Goal: Task Accomplishment & Management: Use online tool/utility

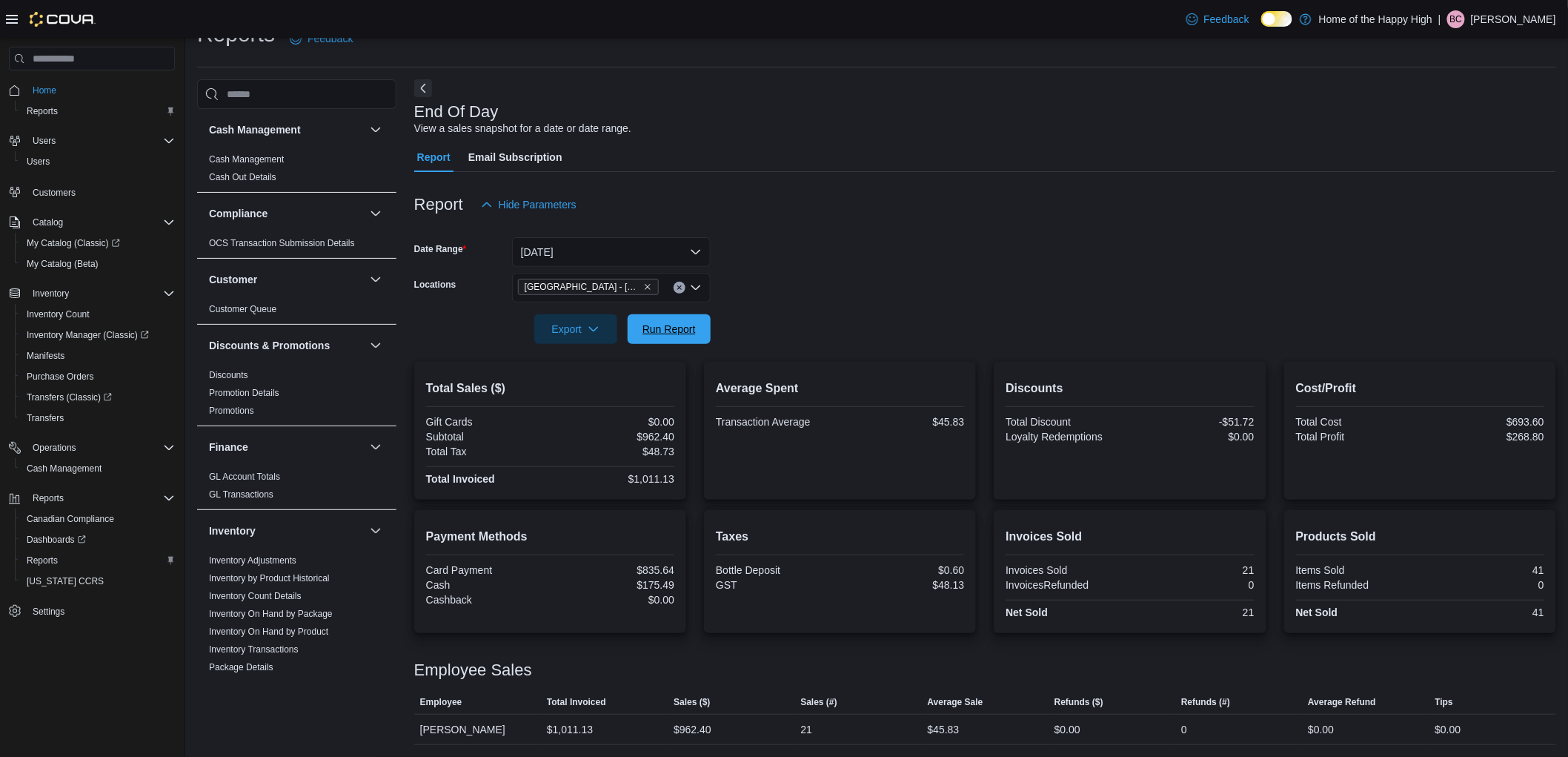
click at [643, 324] on span "Run Report" at bounding box center [669, 329] width 54 height 15
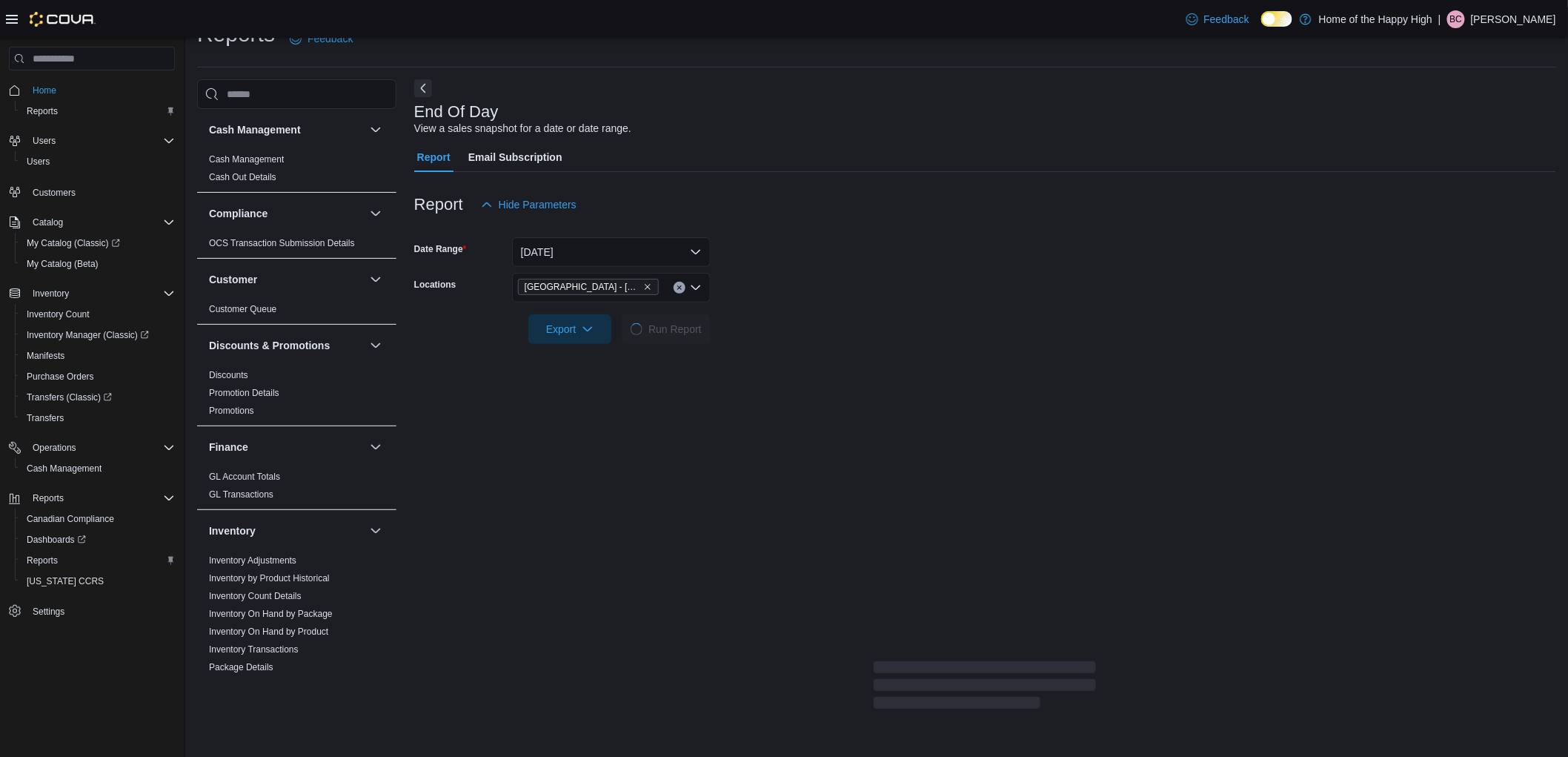
scroll to position [31, 0]
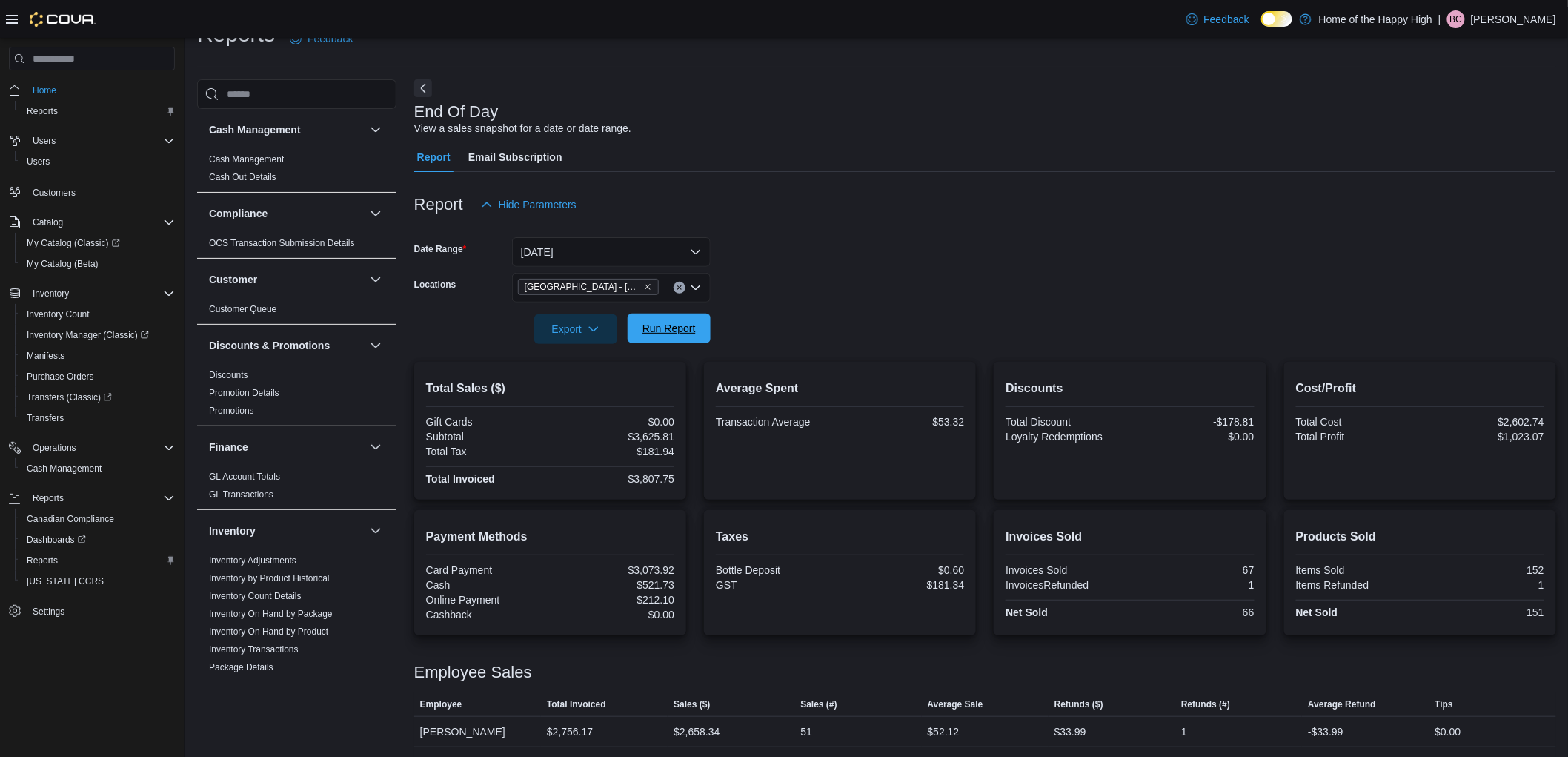
click at [698, 331] on span "Run Report" at bounding box center [669, 328] width 65 height 30
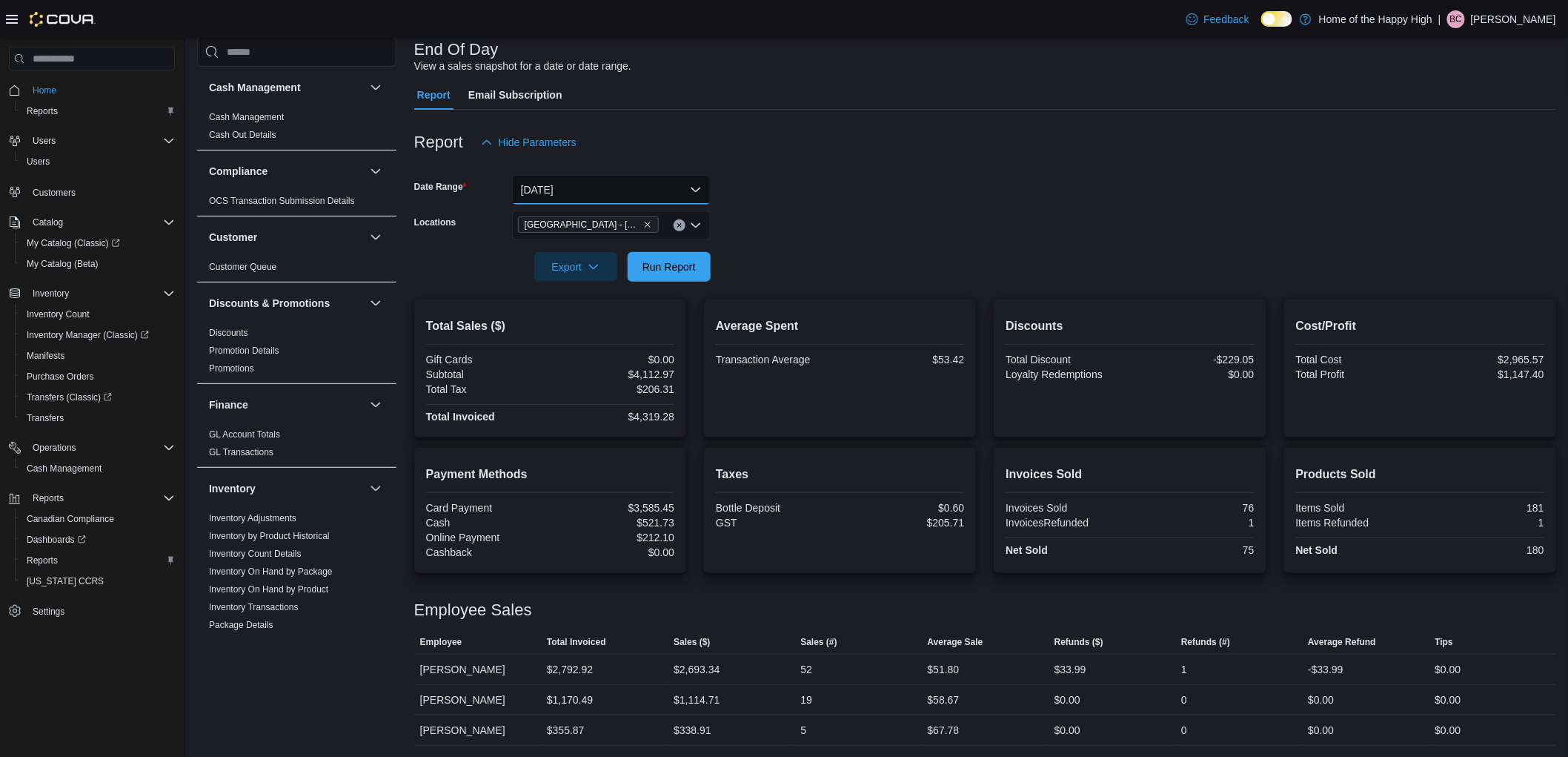
click at [582, 187] on button "Today" at bounding box center [611, 189] width 199 height 30
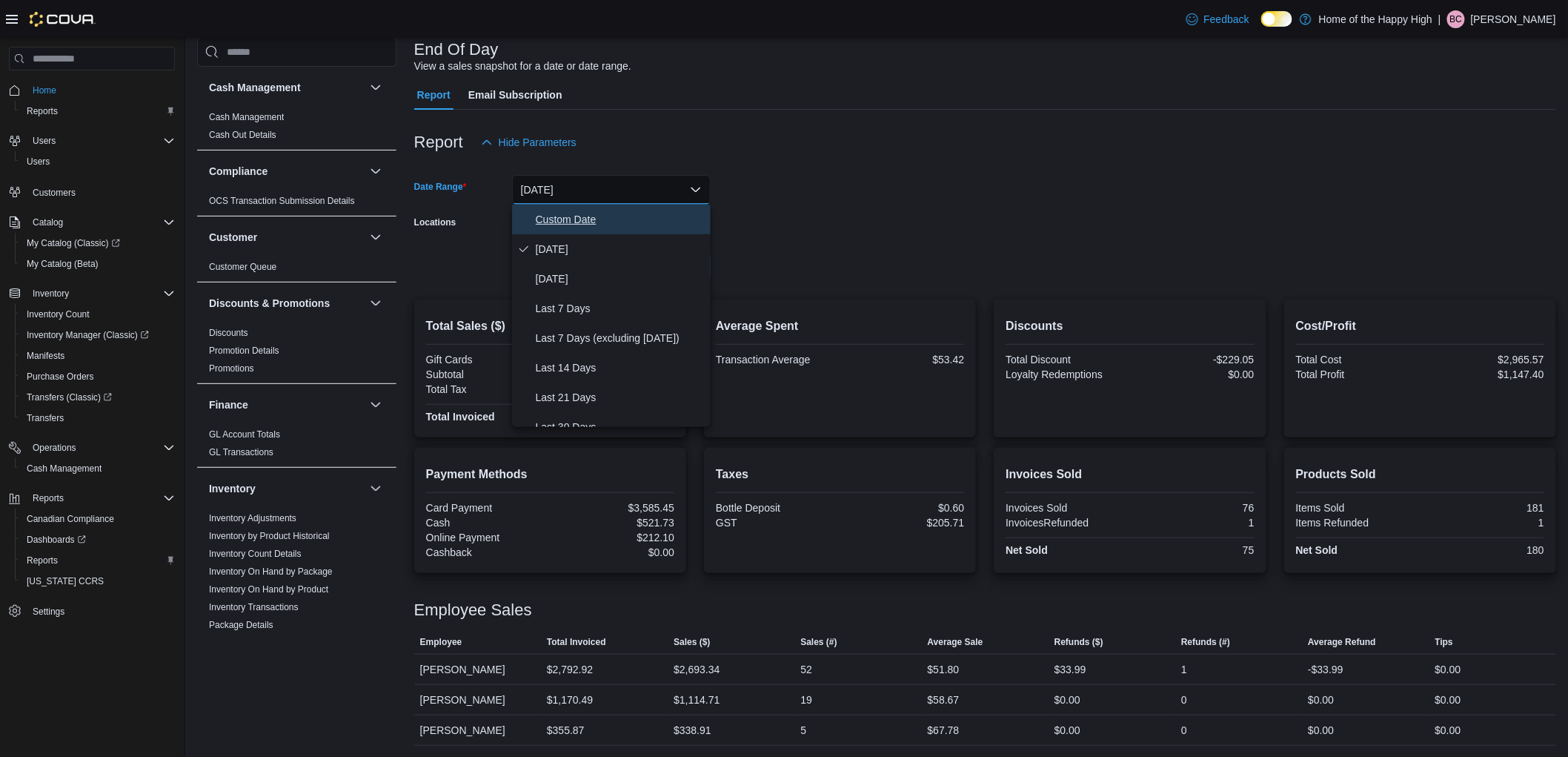
click at [573, 211] on span "Custom Date" at bounding box center [620, 219] width 169 height 18
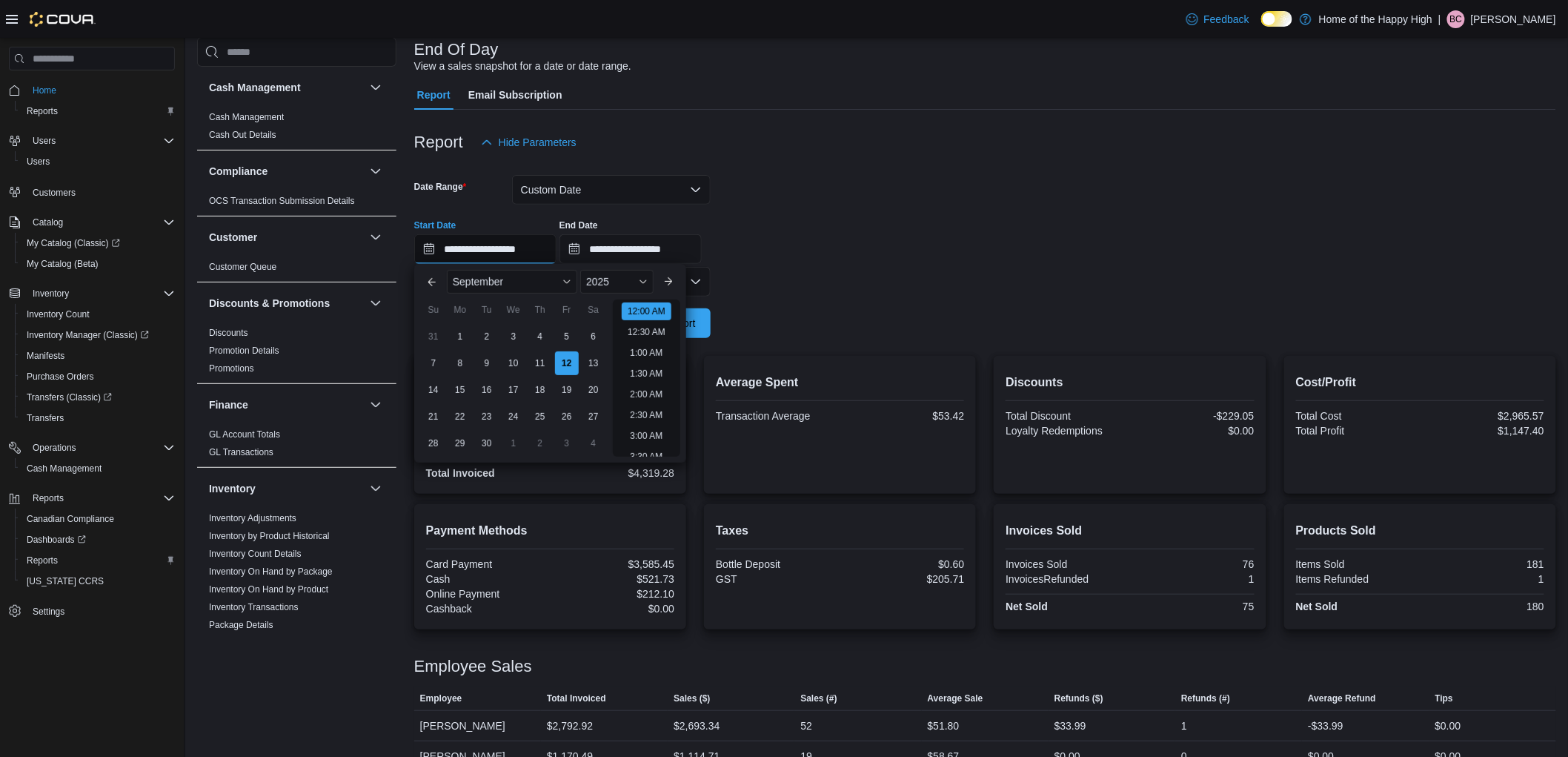
click at [485, 246] on input "**********" at bounding box center [485, 249] width 142 height 30
click at [463, 361] on div "8" at bounding box center [460, 363] width 26 height 26
type input "**********"
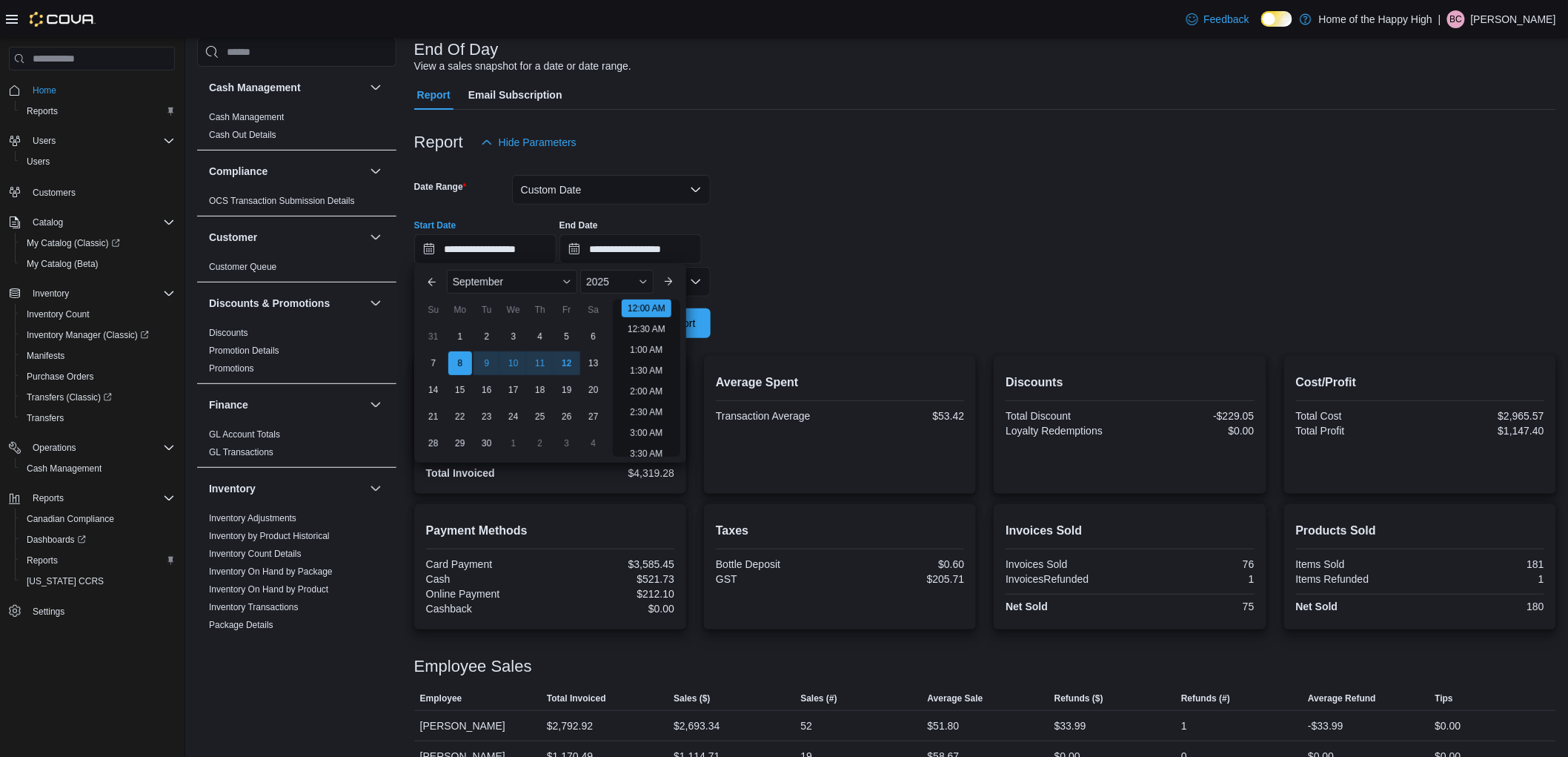
drag, startPoint x: 937, startPoint y: 289, endPoint x: 765, endPoint y: 343, distance: 180.3
click at [932, 290] on form "**********" at bounding box center [985, 247] width 1142 height 181
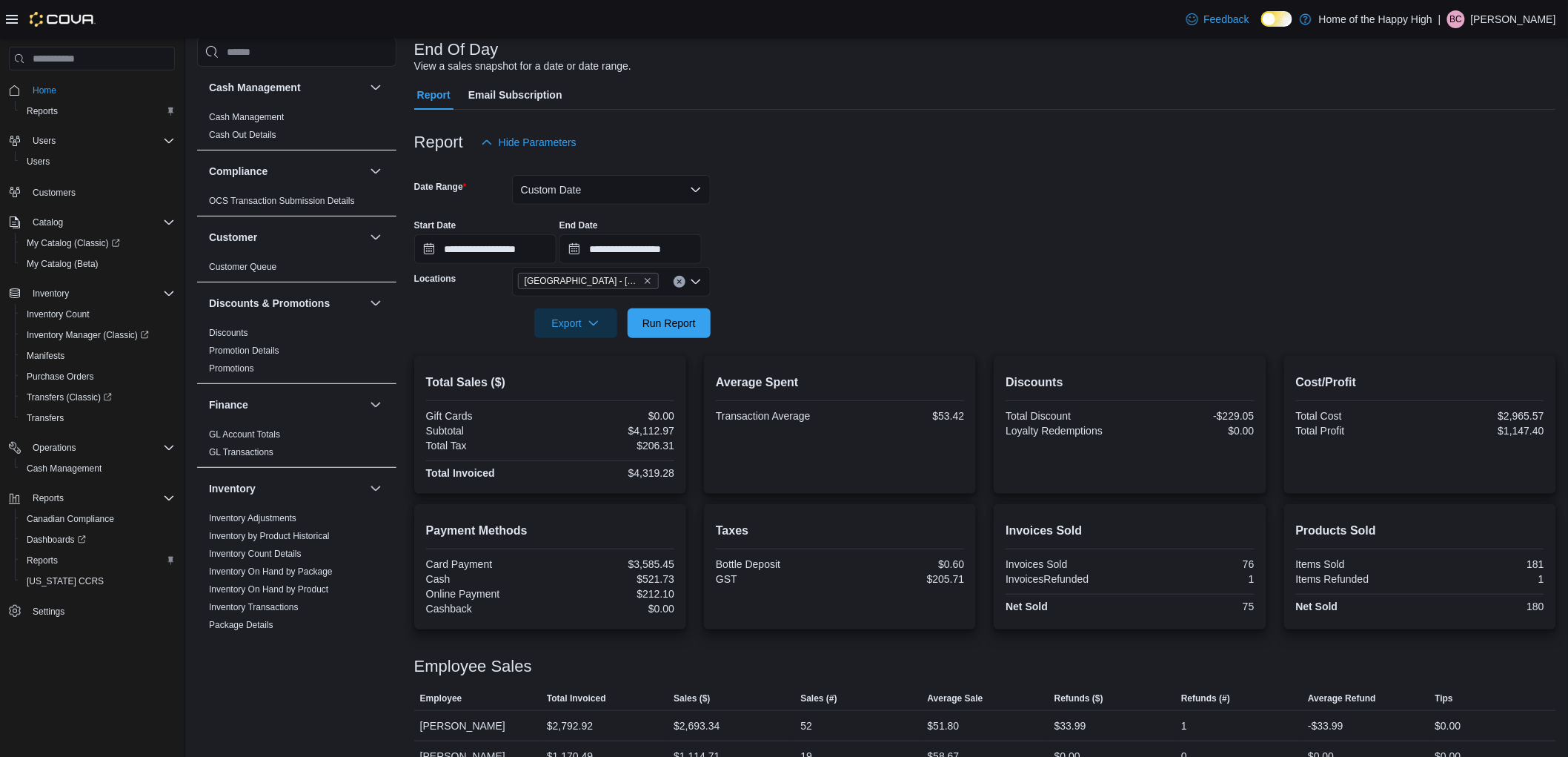
click at [701, 338] on div at bounding box center [985, 346] width 1142 height 18
drag, startPoint x: 700, startPoint y: 332, endPoint x: 938, endPoint y: 226, distance: 260.5
click at [700, 331] on span "Run Report" at bounding box center [669, 323] width 65 height 30
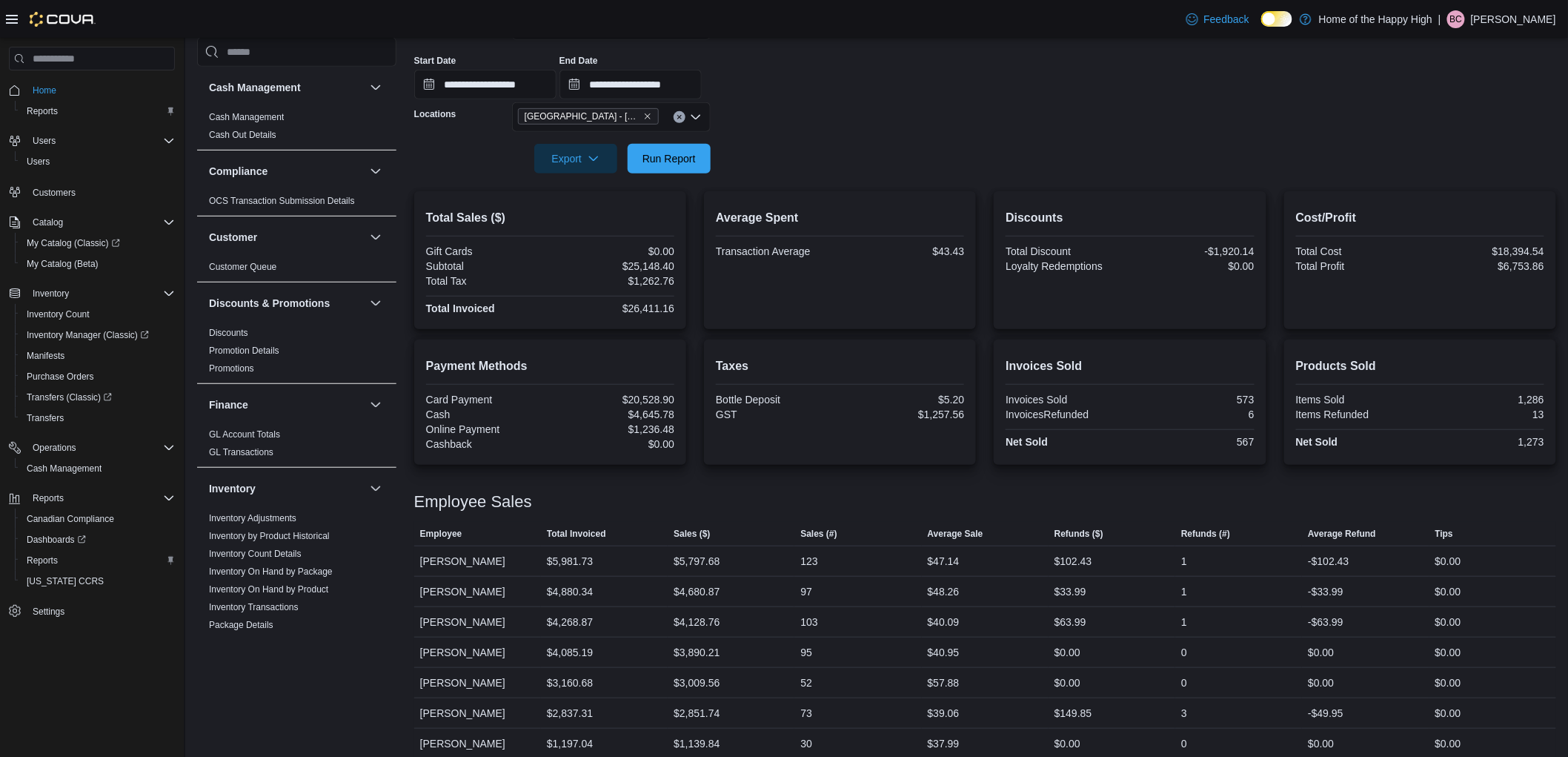
scroll to position [271, 0]
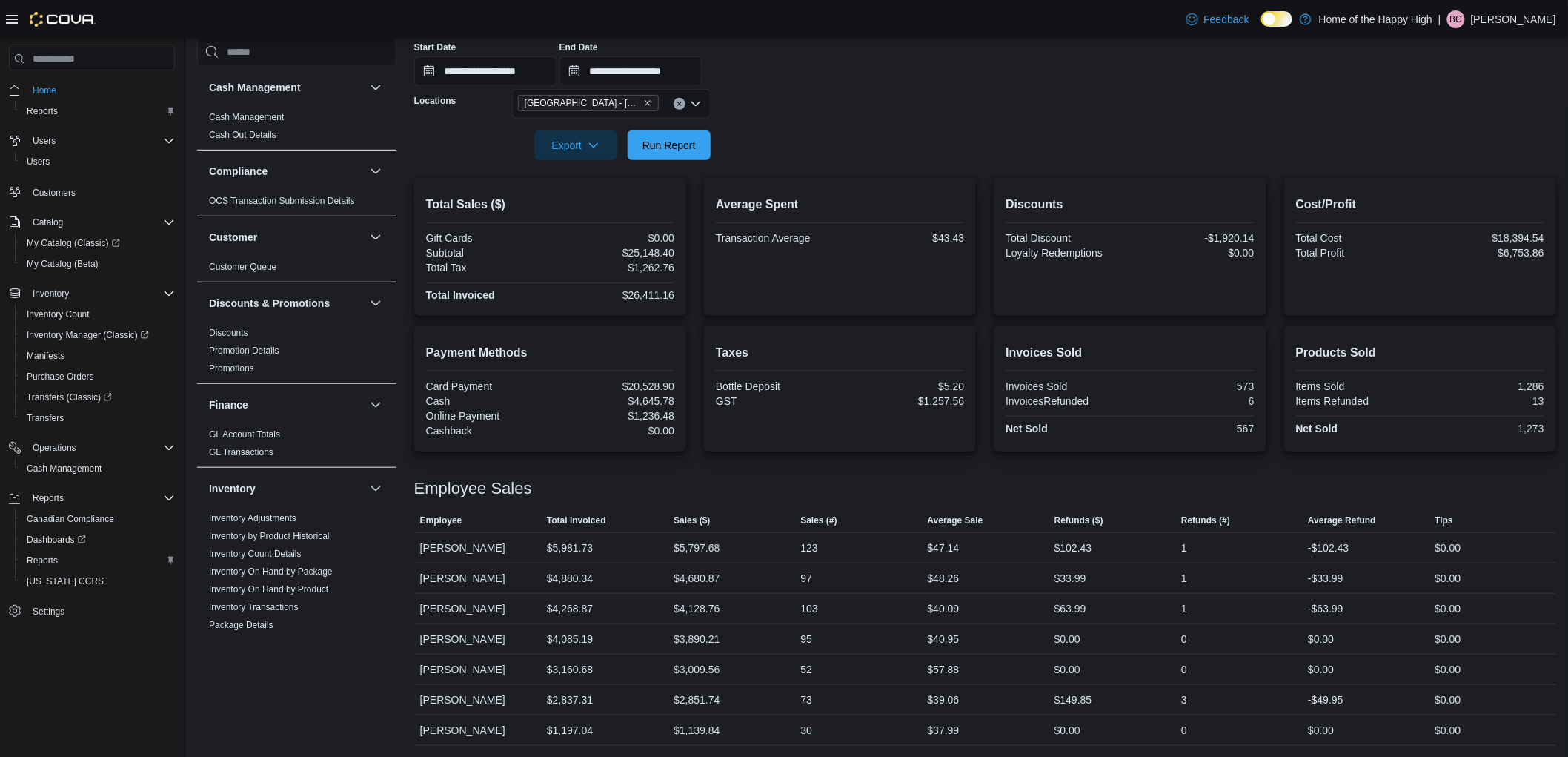
click at [653, 106] on span "Edmonton - Clareview - Fire & Flower" at bounding box center [588, 102] width 141 height 16
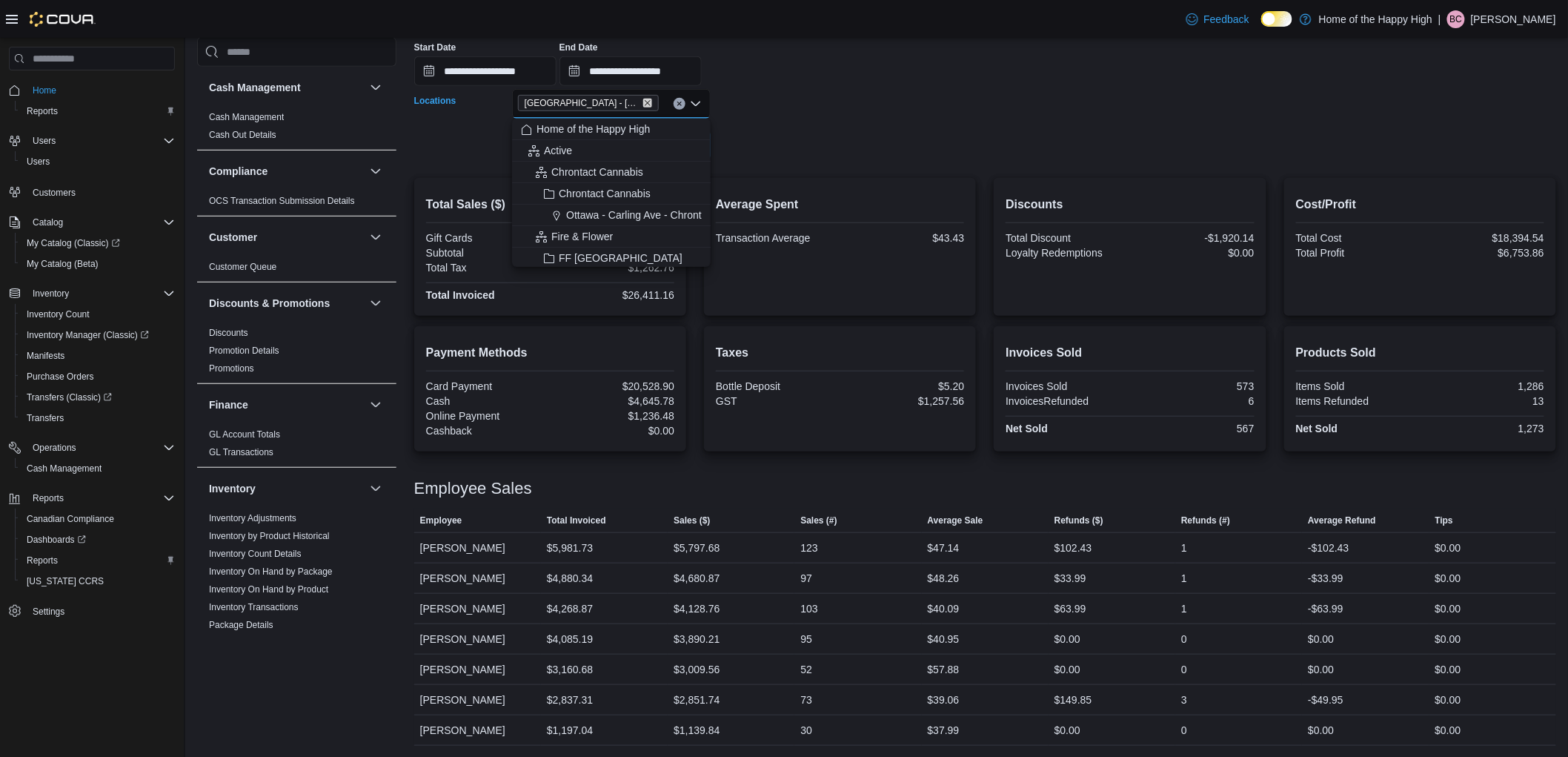
click at [649, 105] on icon "Remove Edmonton - Clareview - Fire & Flower from selection in this group" at bounding box center [648, 103] width 9 height 9
click at [649, 105] on div "All Locations" at bounding box center [611, 103] width 199 height 30
type input "****"
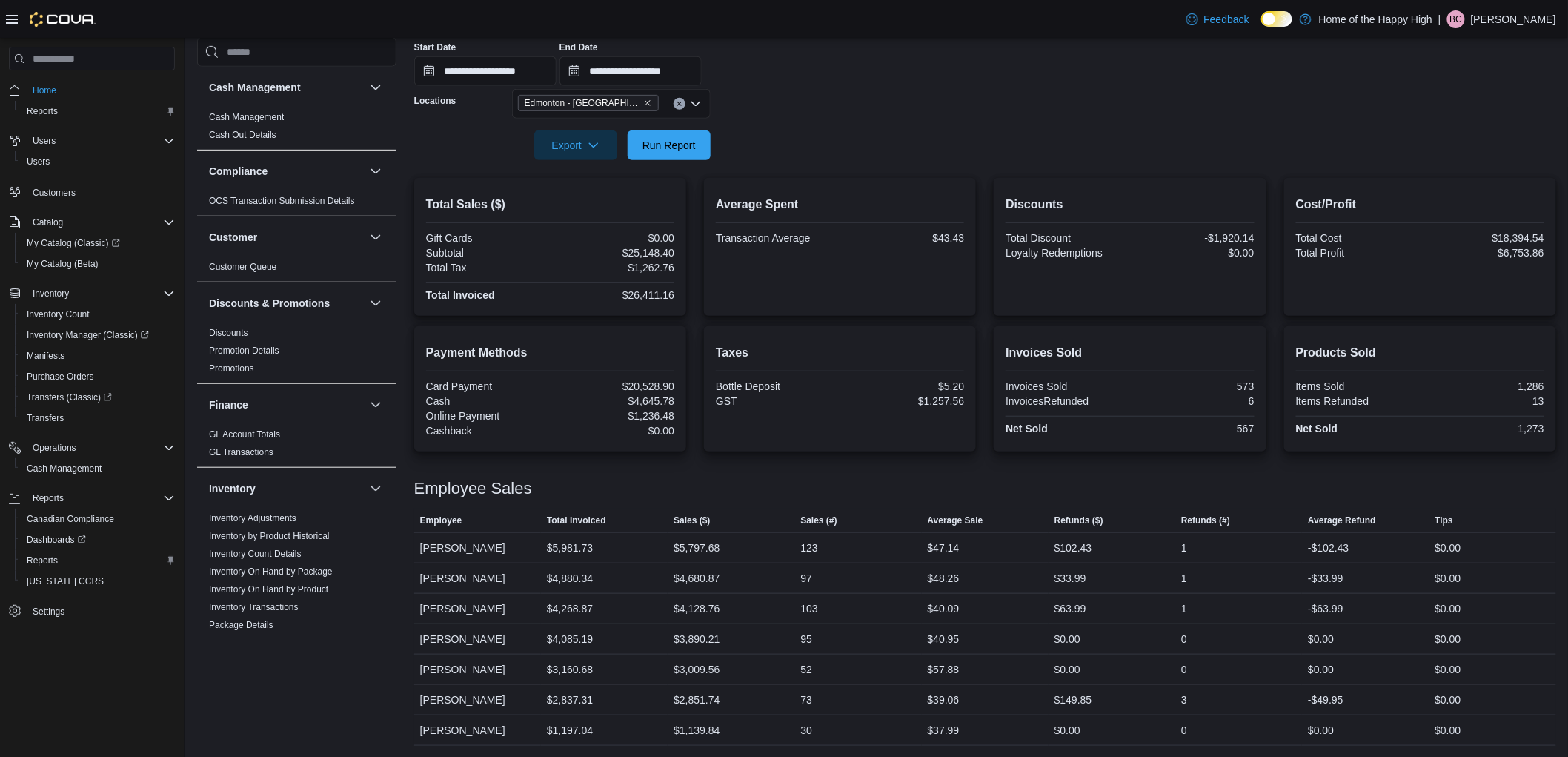
click at [823, 121] on div at bounding box center [985, 125] width 1142 height 12
click at [687, 147] on span "Run Report" at bounding box center [669, 144] width 54 height 15
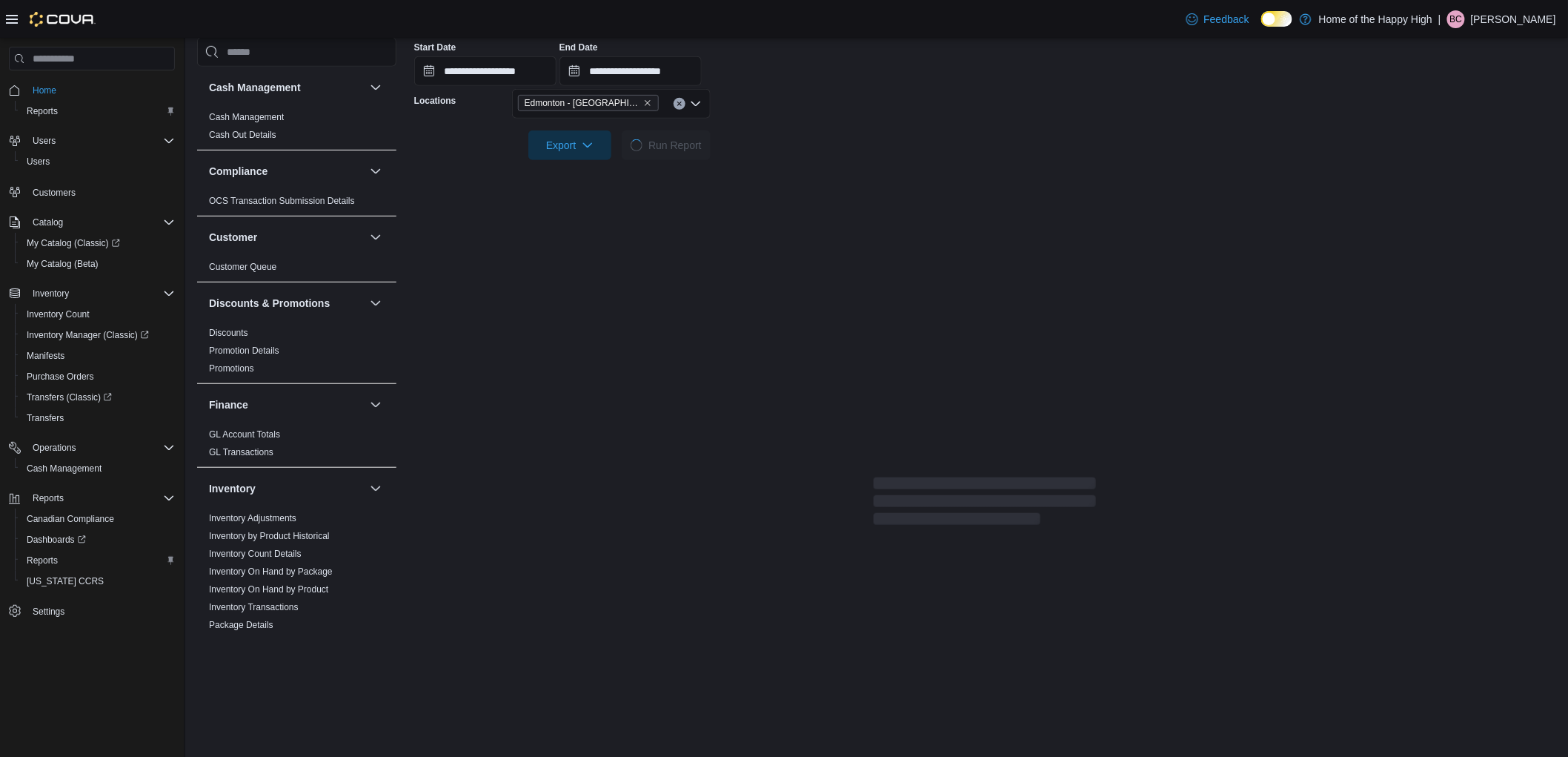
scroll to position [240, 0]
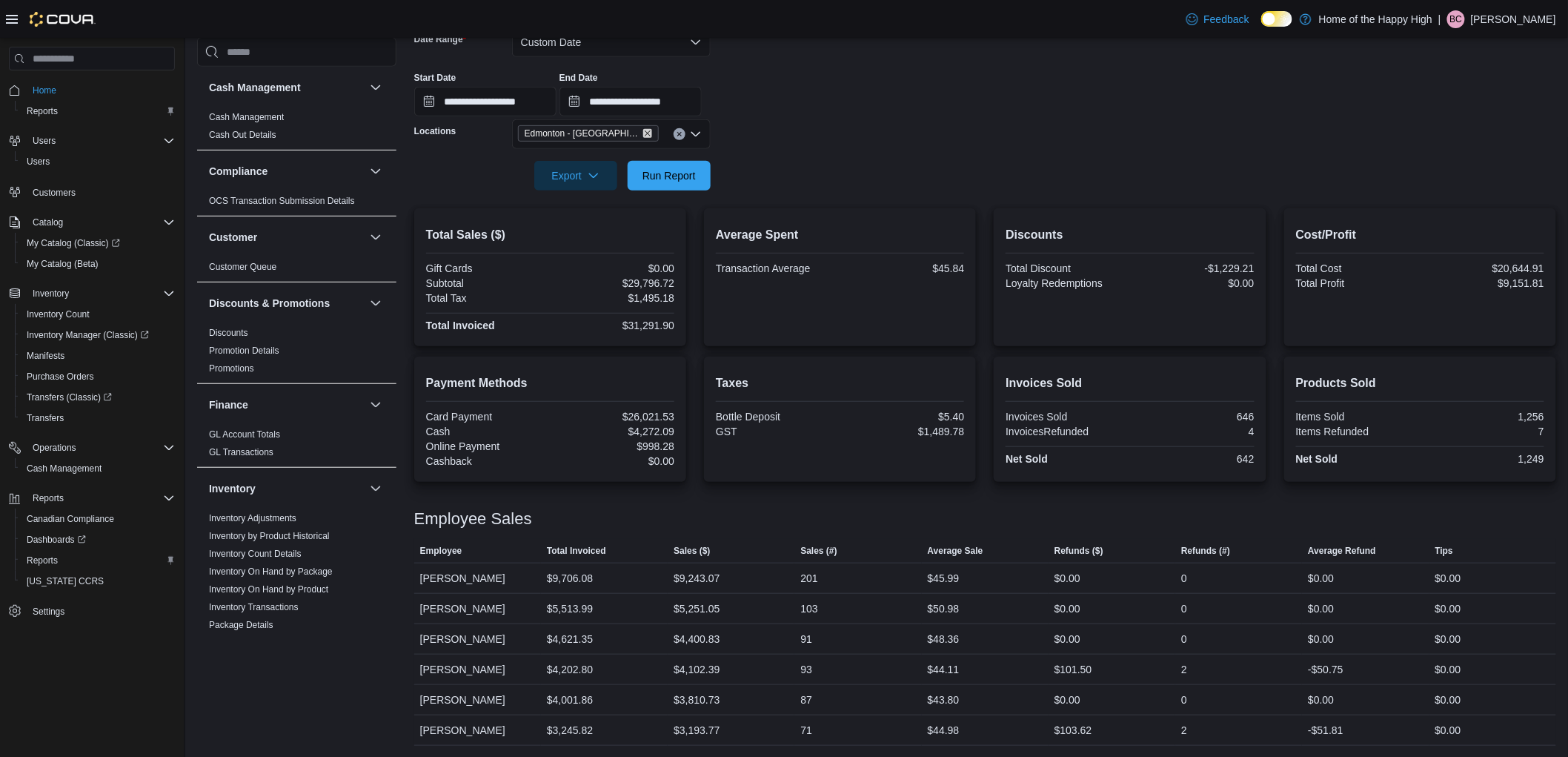
click at [647, 135] on icon "Remove Edmonton - Terrace Plaza - Fire & Flower from selection in this group" at bounding box center [648, 133] width 9 height 9
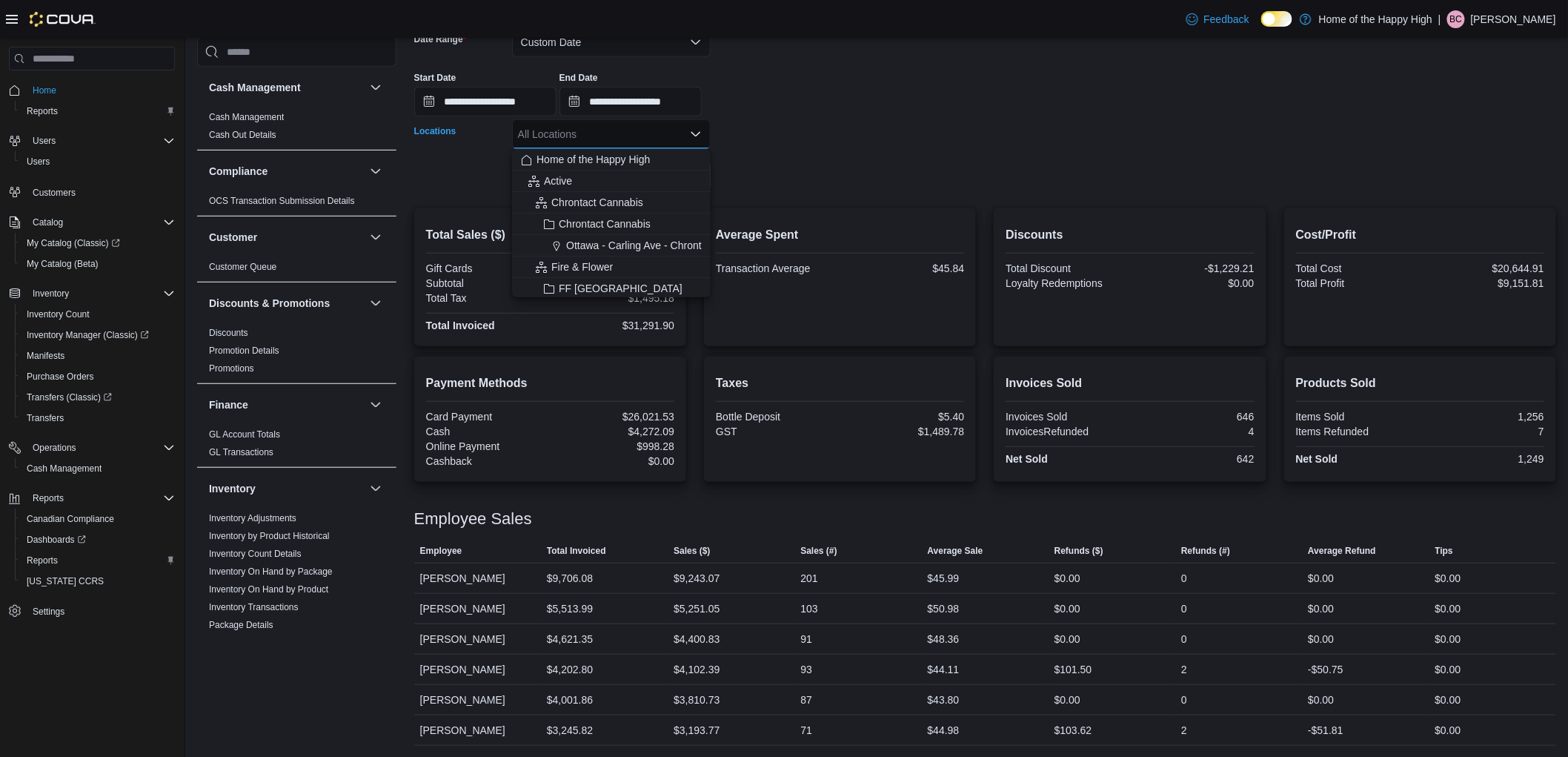
click at [647, 135] on div "All Locations" at bounding box center [611, 134] width 199 height 30
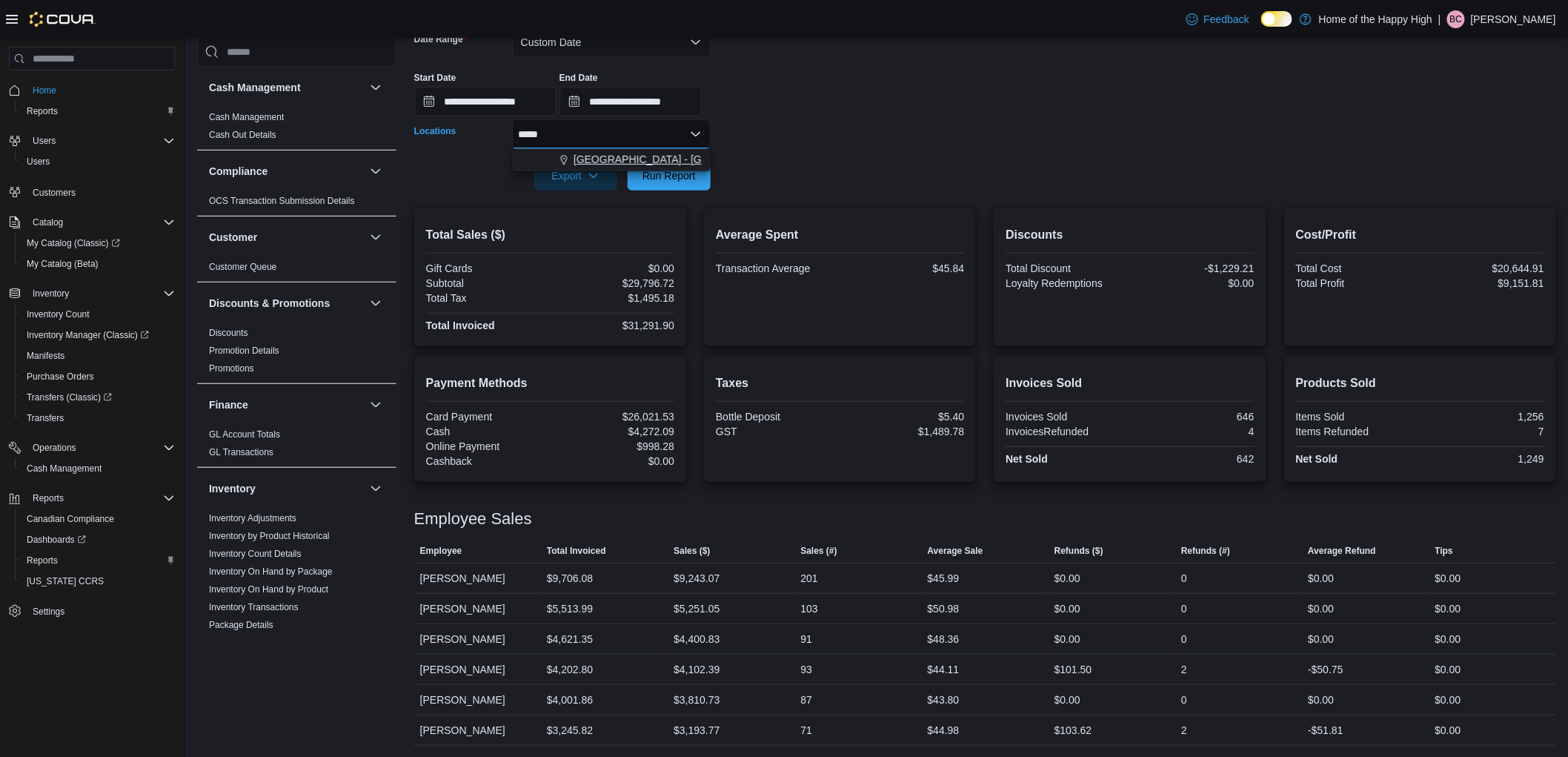
type input "*****"
click at [636, 157] on span "Edmonton - Clareview - Fire & Flower" at bounding box center [722, 159] width 297 height 15
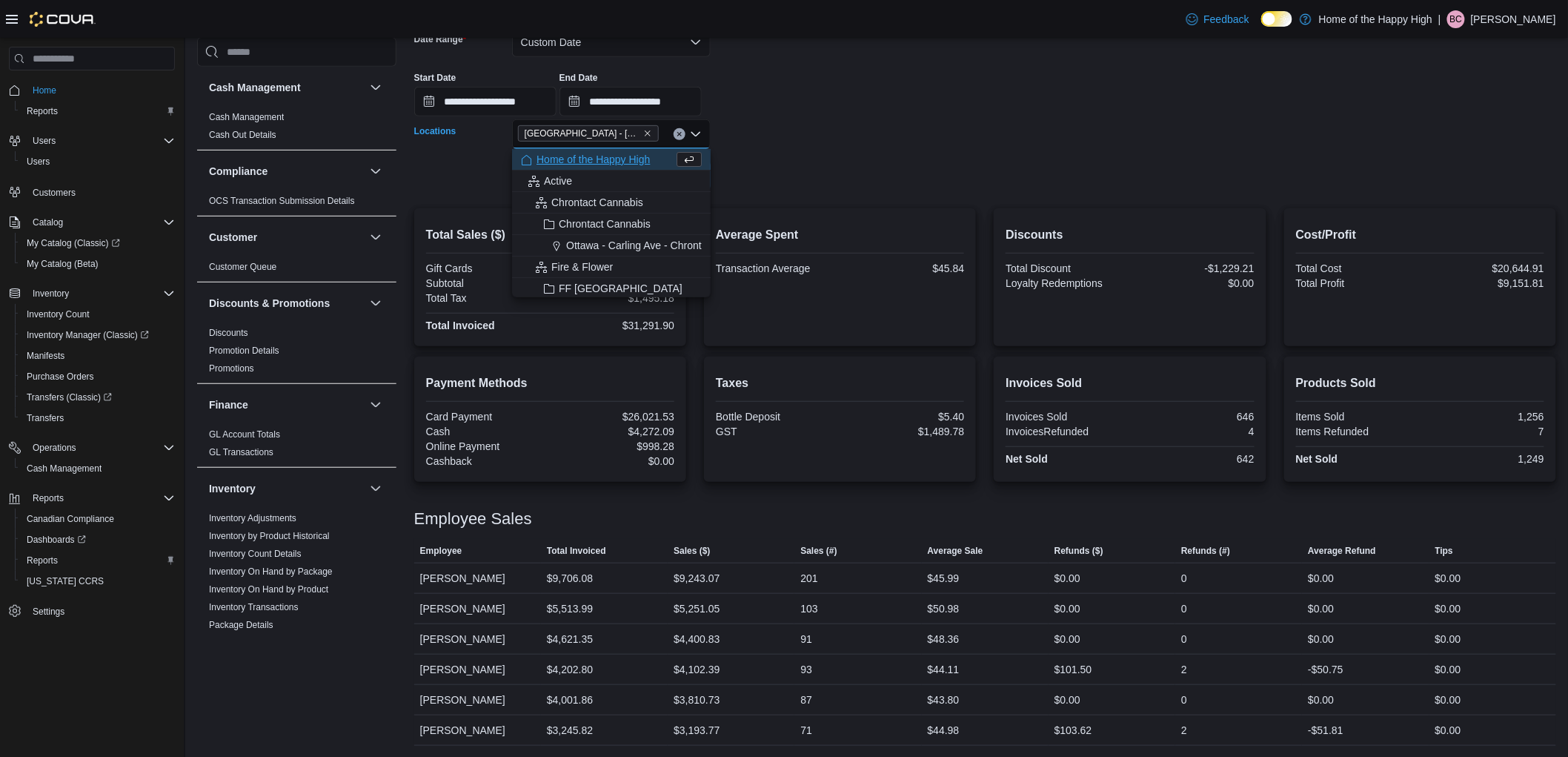
drag, startPoint x: 819, startPoint y: 165, endPoint x: 675, endPoint y: 157, distance: 144.2
click at [804, 163] on form "**********" at bounding box center [985, 100] width 1142 height 181
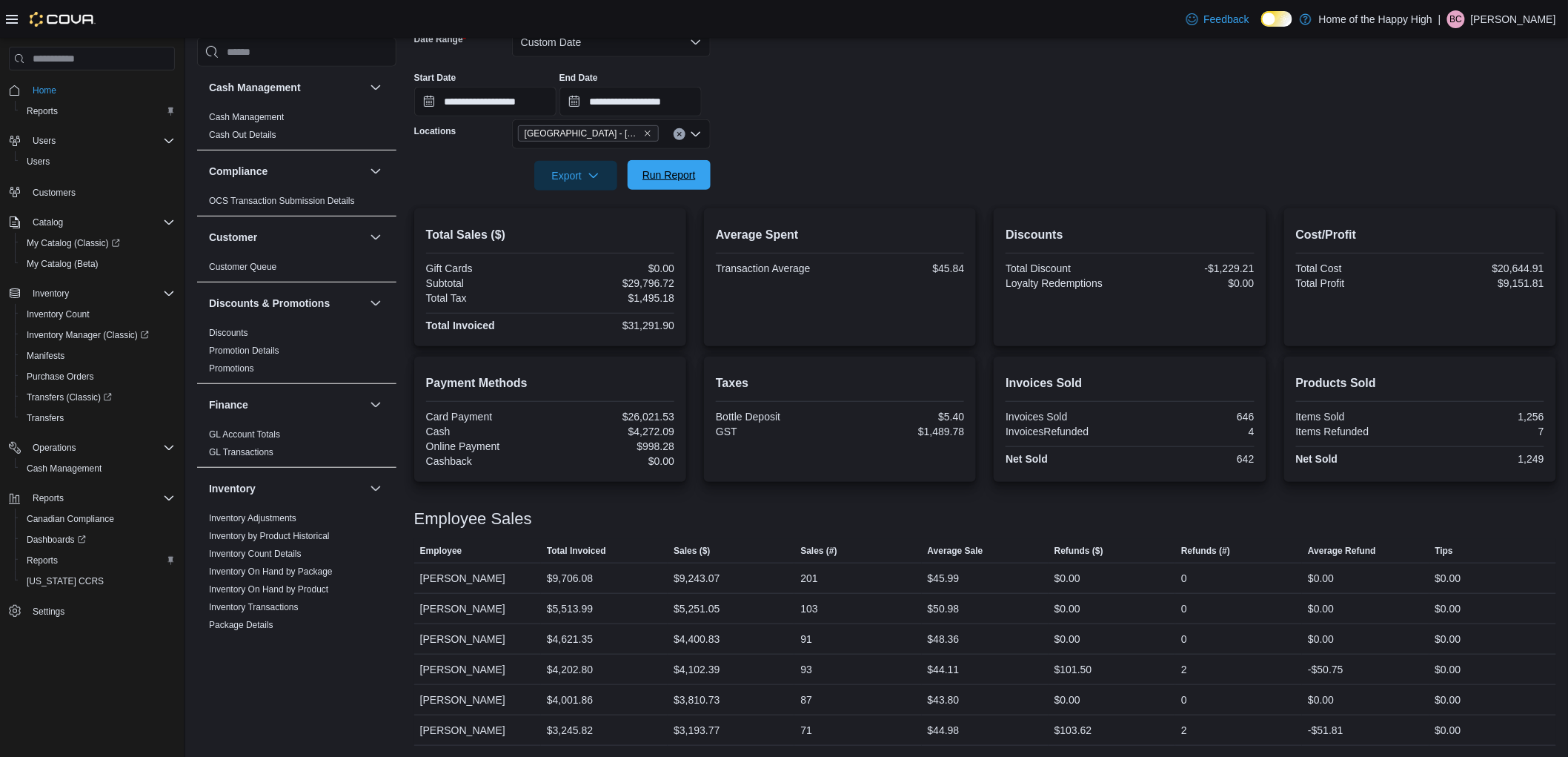
click at [679, 175] on span "Run Report" at bounding box center [669, 174] width 54 height 15
click at [585, 38] on button "Custom Date" at bounding box center [611, 42] width 199 height 30
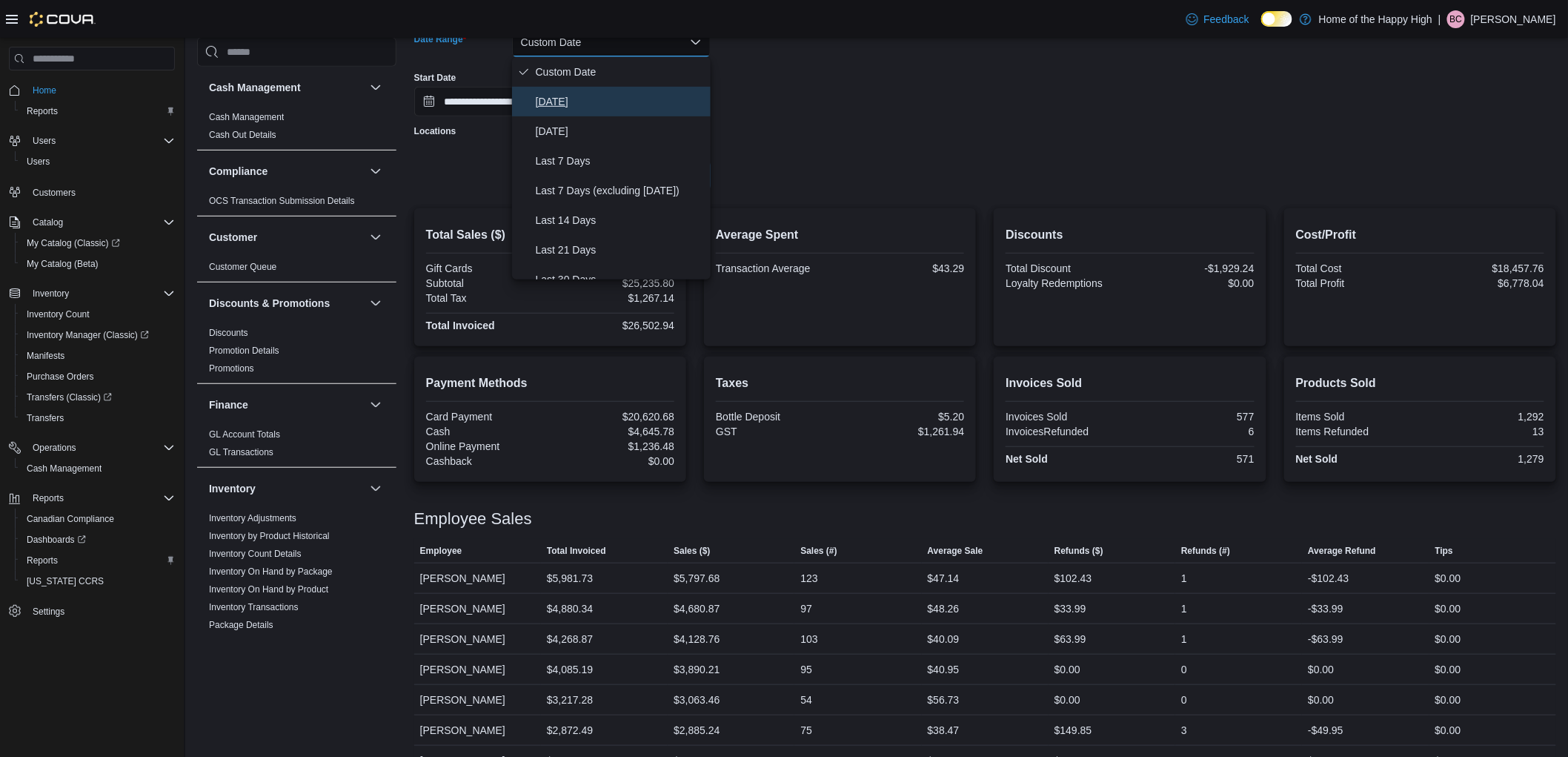
click at [595, 87] on button "Today" at bounding box center [611, 102] width 199 height 30
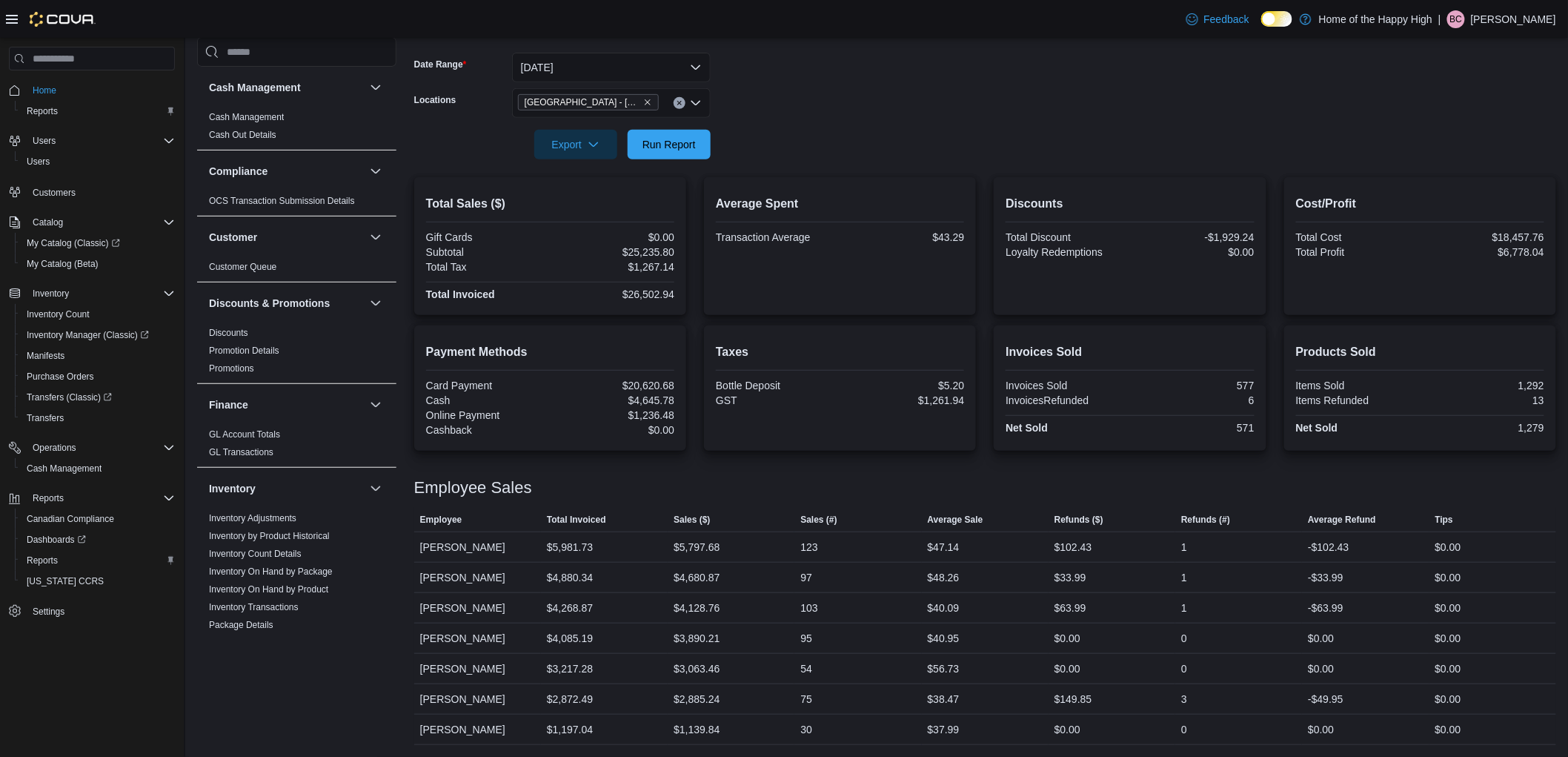
scroll to position [215, 0]
click at [647, 148] on span "Run Report" at bounding box center [669, 143] width 54 height 15
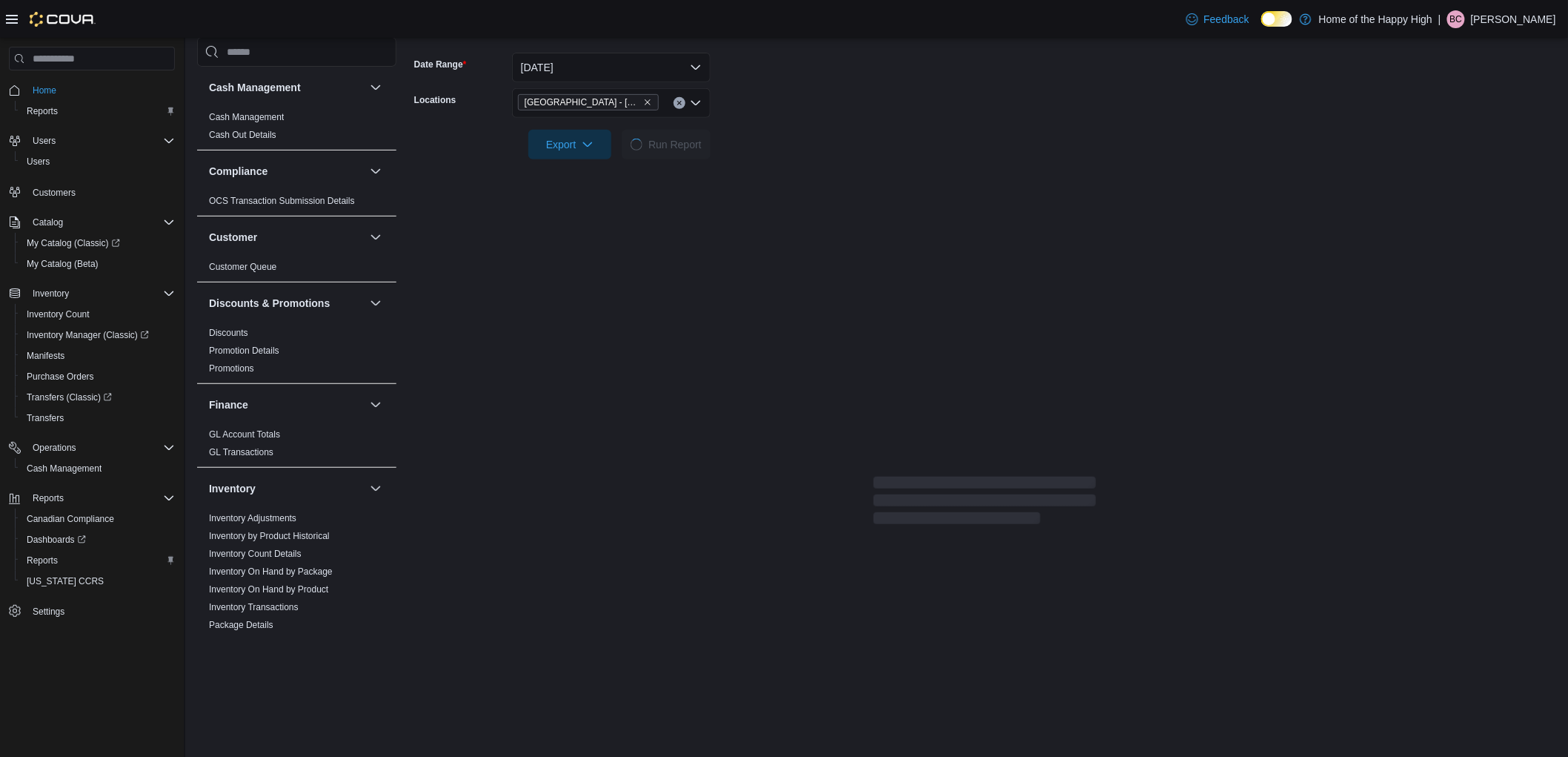
scroll to position [93, 0]
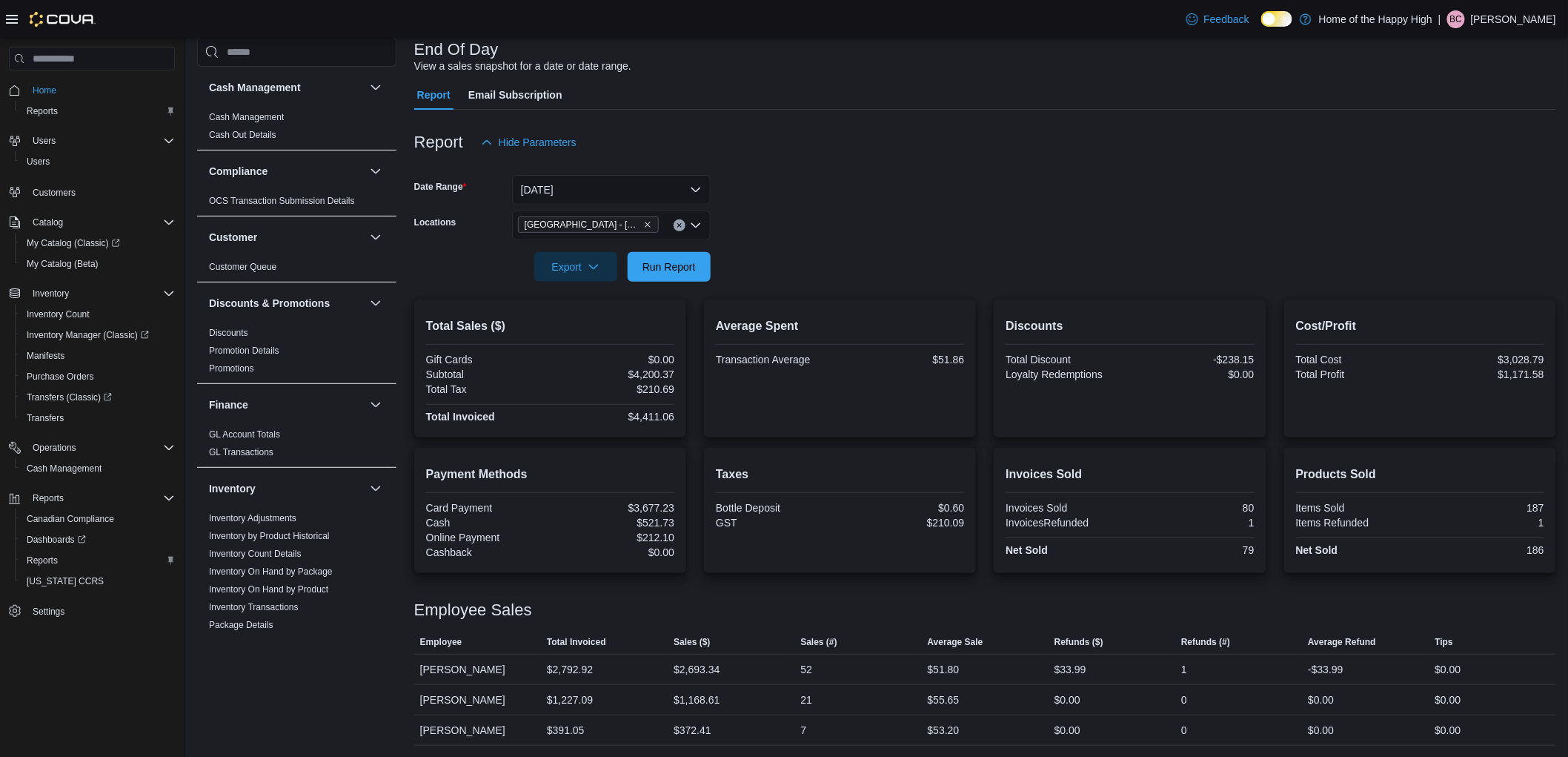
click at [223, 117] on link "Cash Management" at bounding box center [247, 117] width 75 height 10
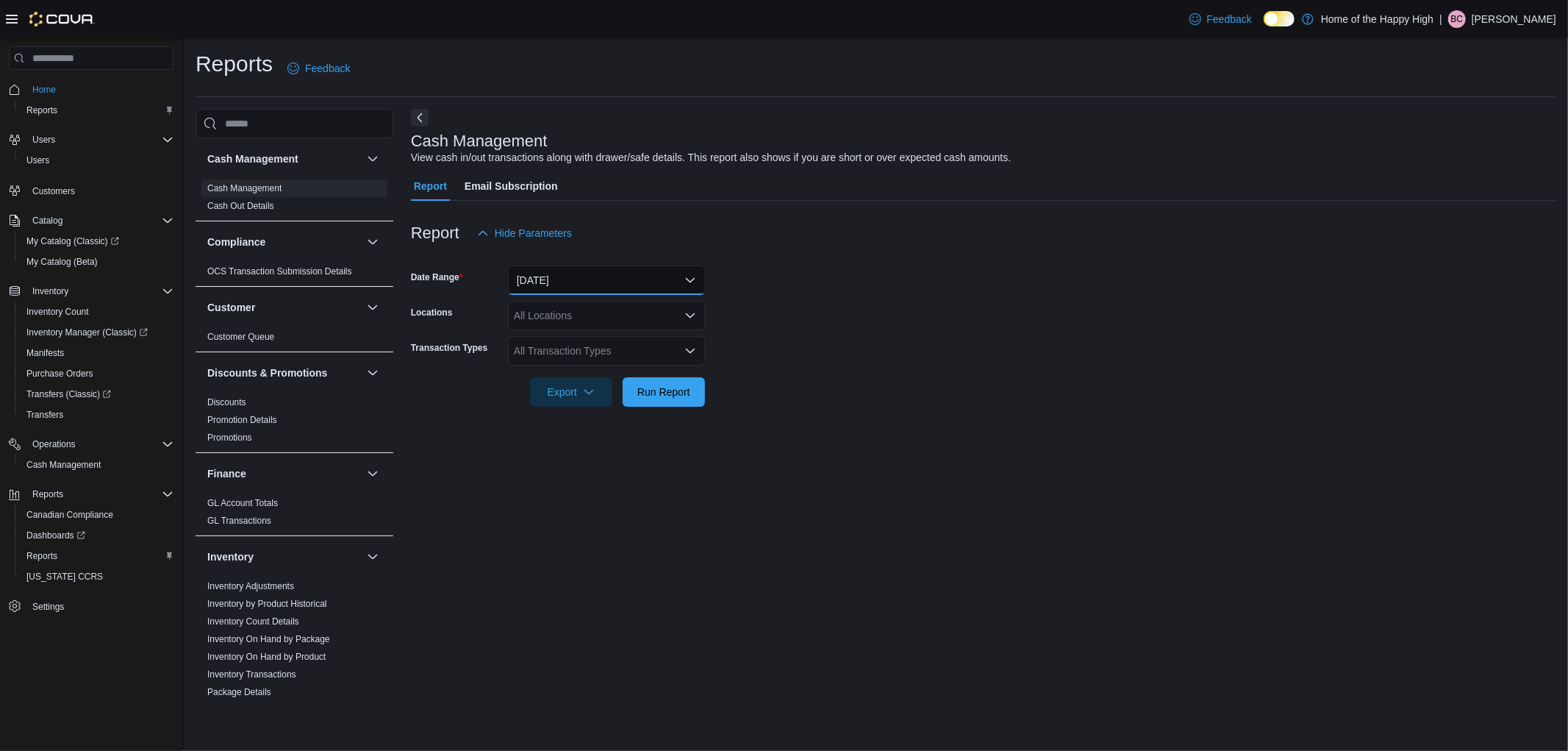
click at [542, 283] on button "Today" at bounding box center [606, 280] width 197 height 30
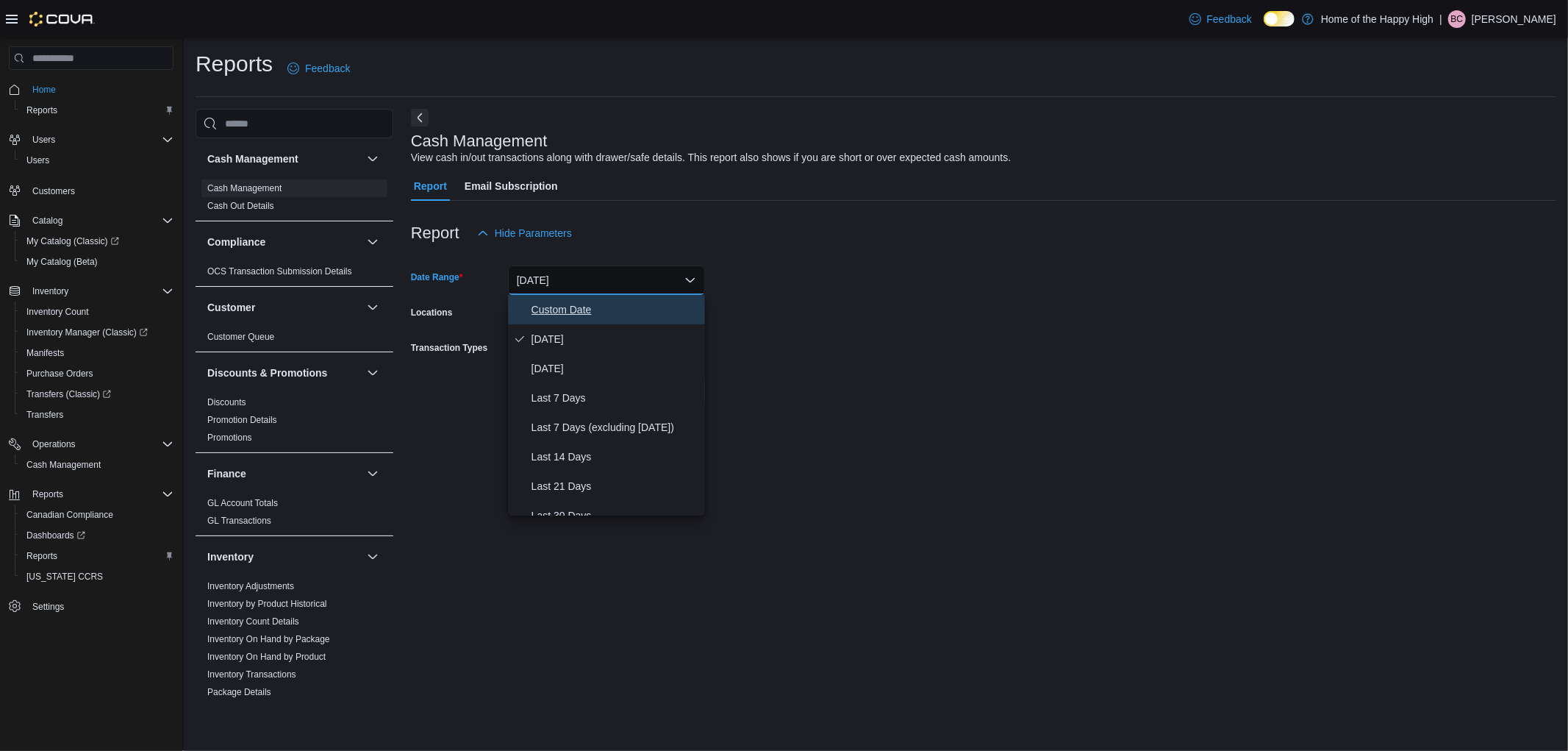
click at [537, 306] on span "Custom Date" at bounding box center [615, 309] width 168 height 18
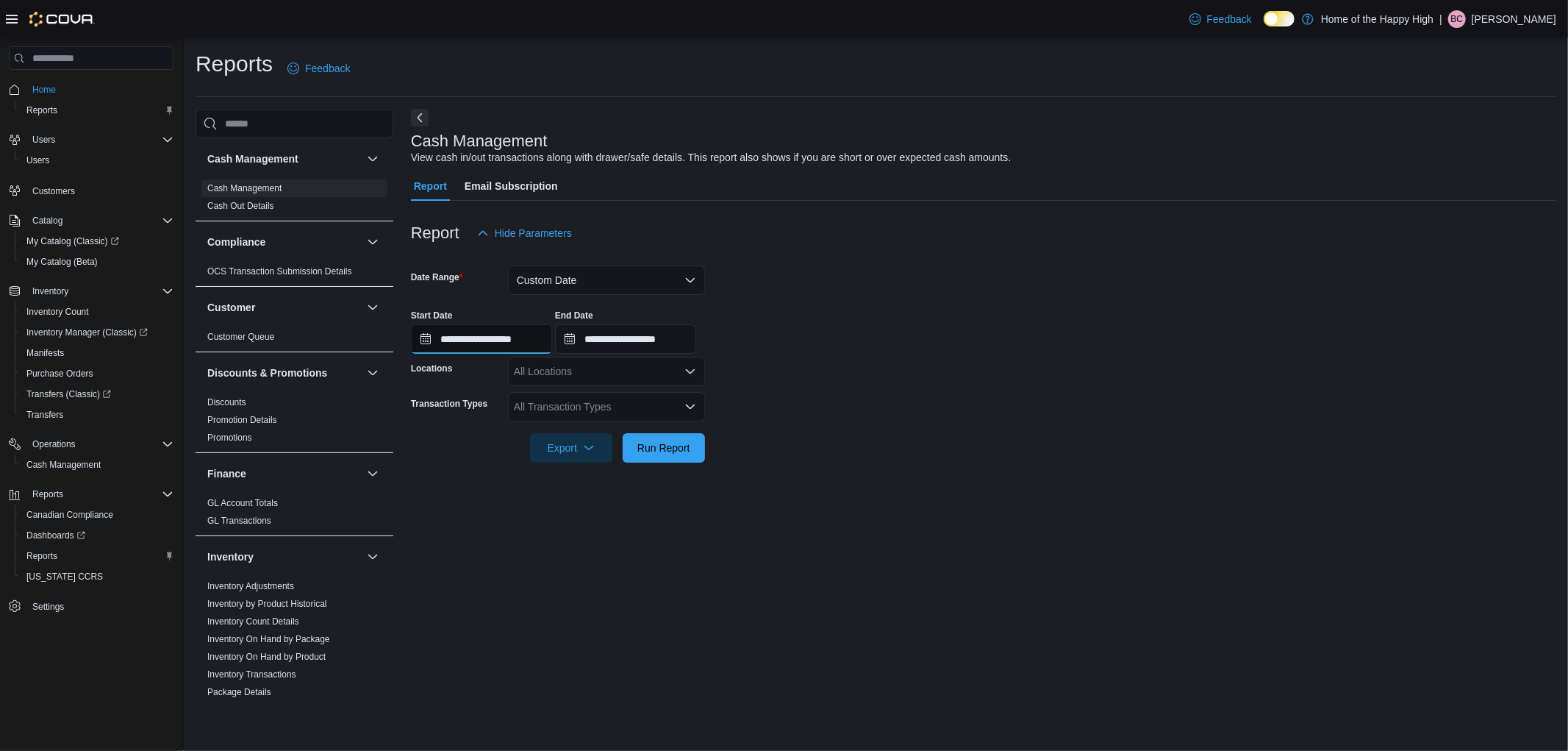
click at [512, 324] on input "**********" at bounding box center [481, 339] width 141 height 30
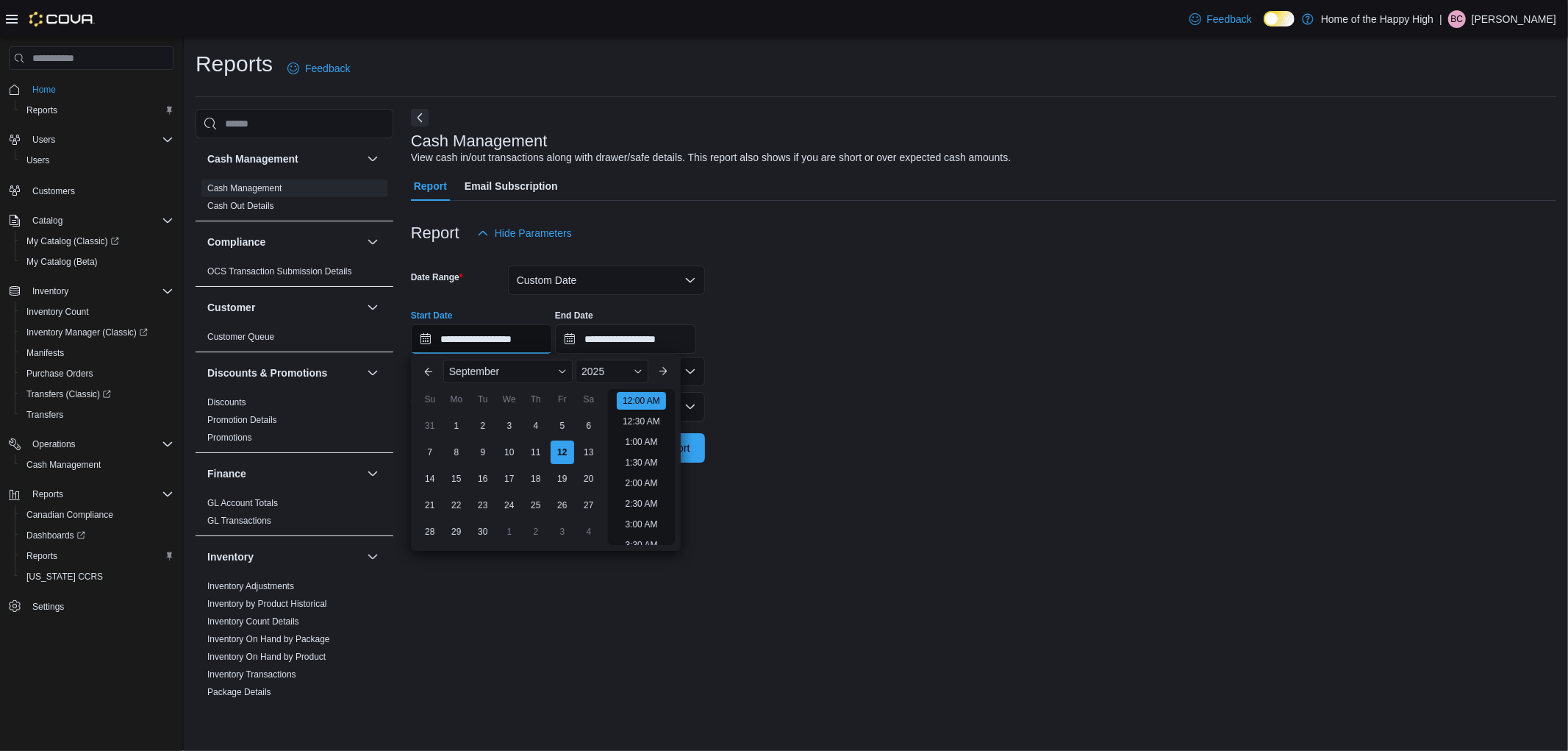
scroll to position [46, 0]
click at [476, 450] on div "9" at bounding box center [482, 452] width 25 height 25
type input "**********"
click at [615, 318] on div "End Date" at bounding box center [625, 316] width 141 height 12
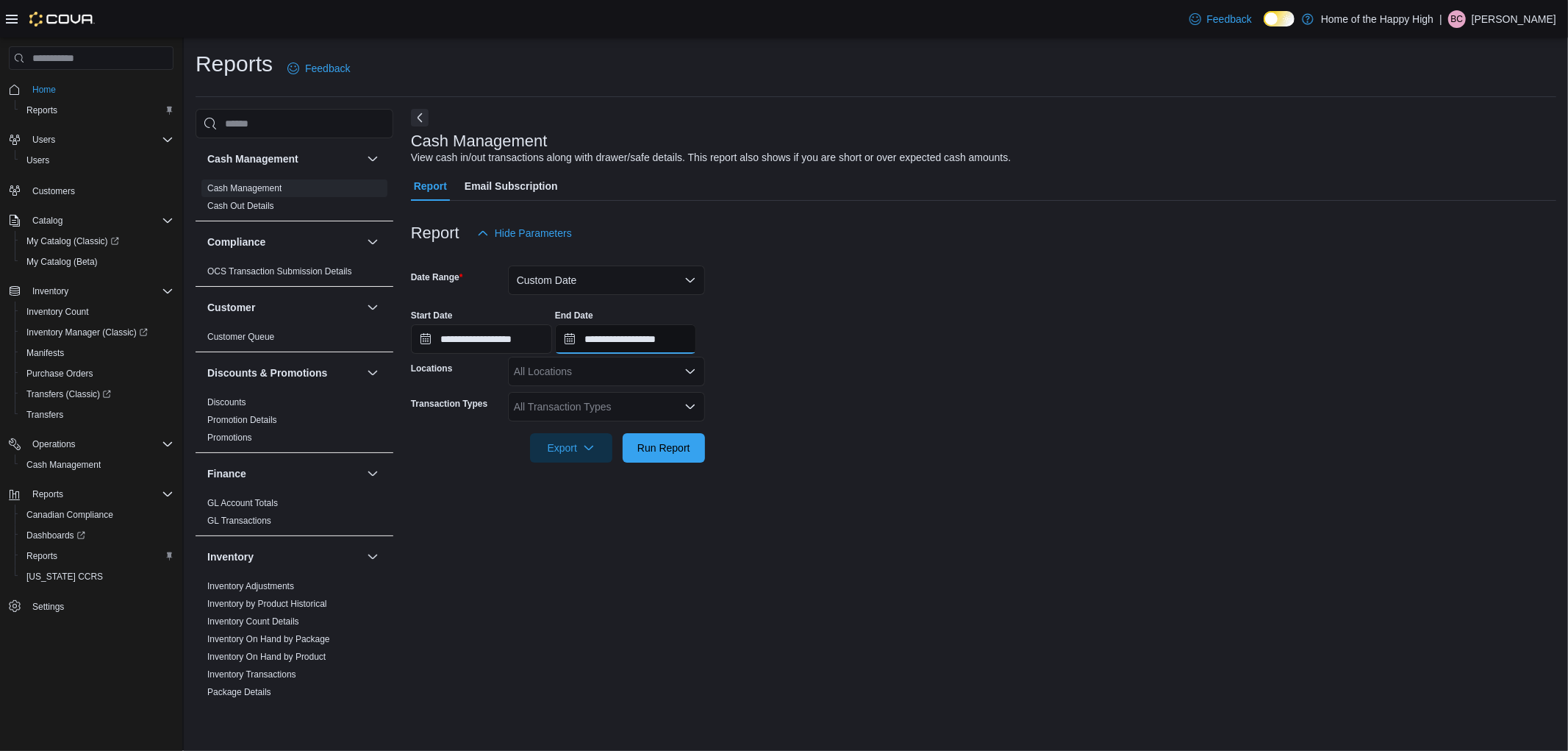
click at [615, 334] on input "**********" at bounding box center [625, 339] width 141 height 30
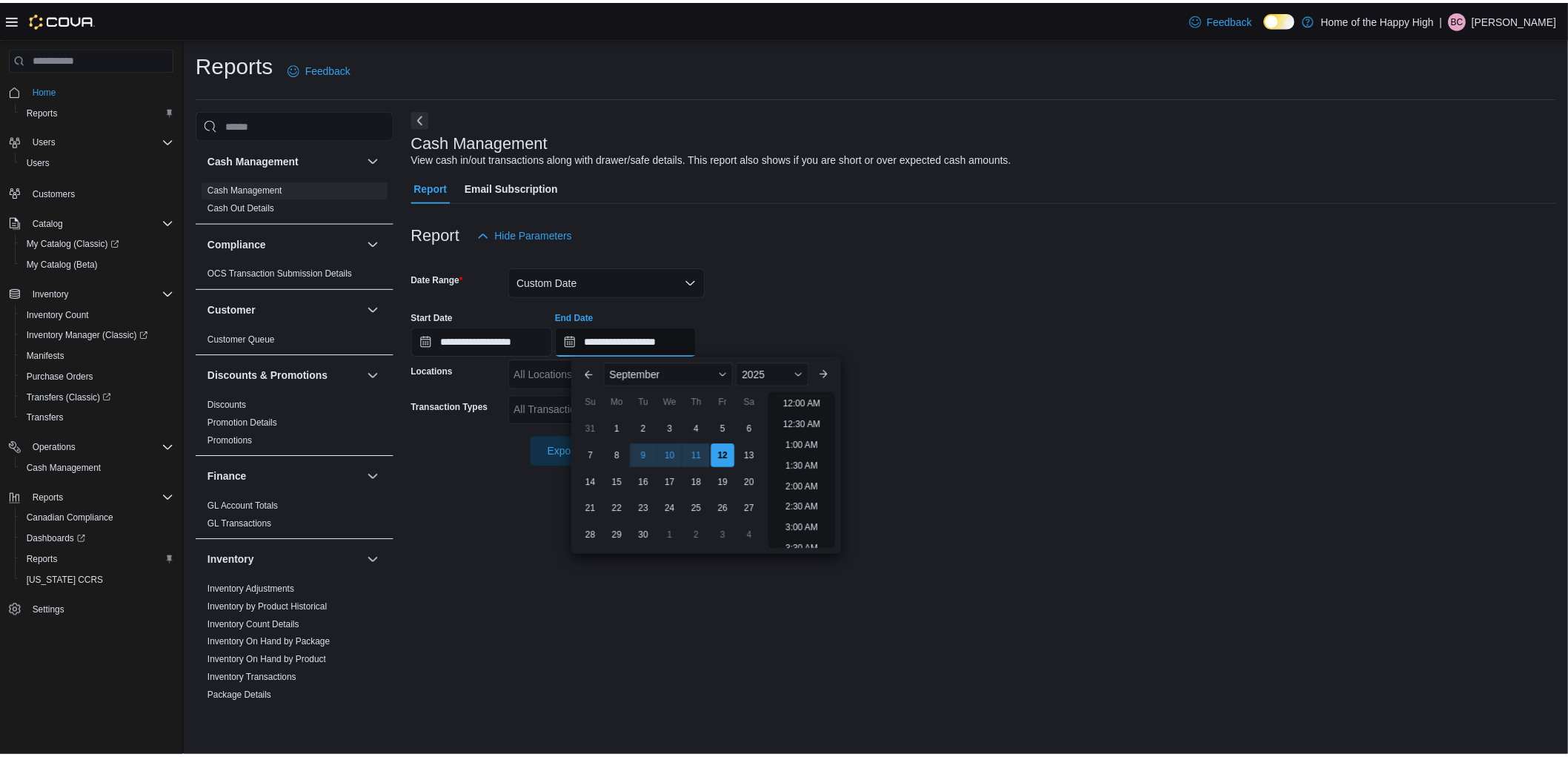
scroll to position [841, 0]
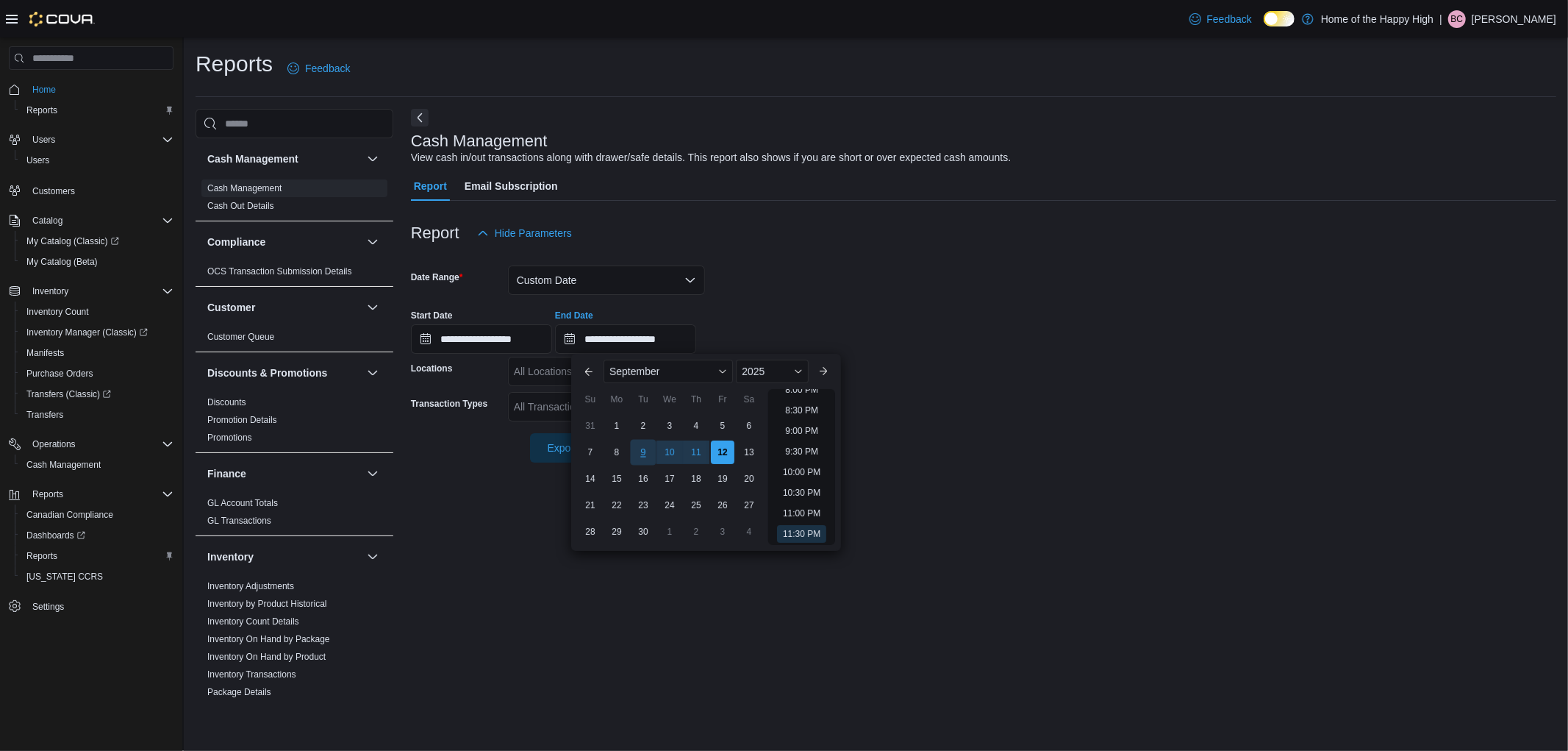
click at [635, 445] on div "9" at bounding box center [643, 452] width 25 height 25
type input "**********"
click at [868, 320] on div "**********" at bounding box center [984, 326] width 1146 height 56
click at [579, 362] on div "All Locations" at bounding box center [606, 371] width 197 height 30
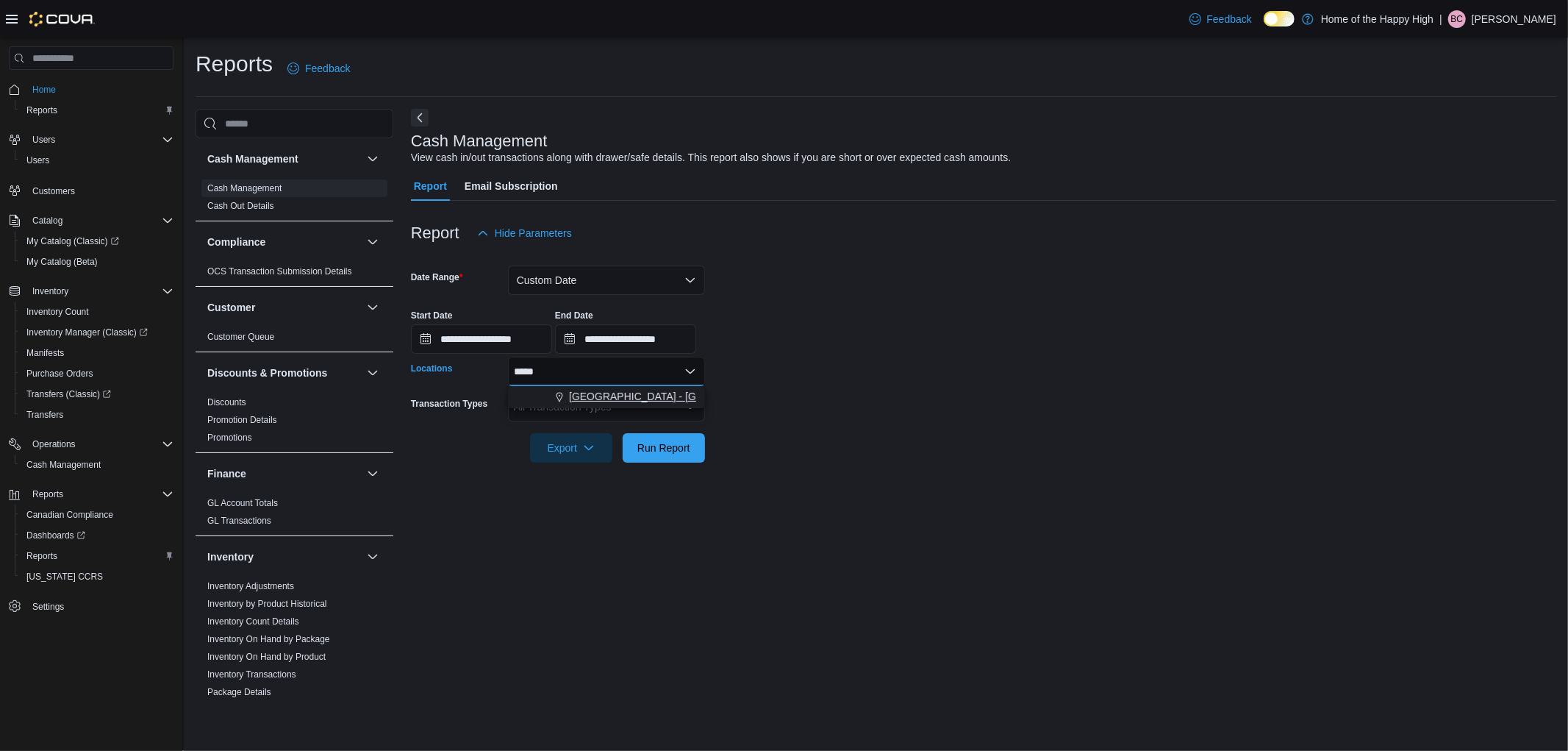
type input "*****"
click at [602, 393] on span "Edmonton - Clareview - Fire & Flower" at bounding box center [716, 396] width 294 height 14
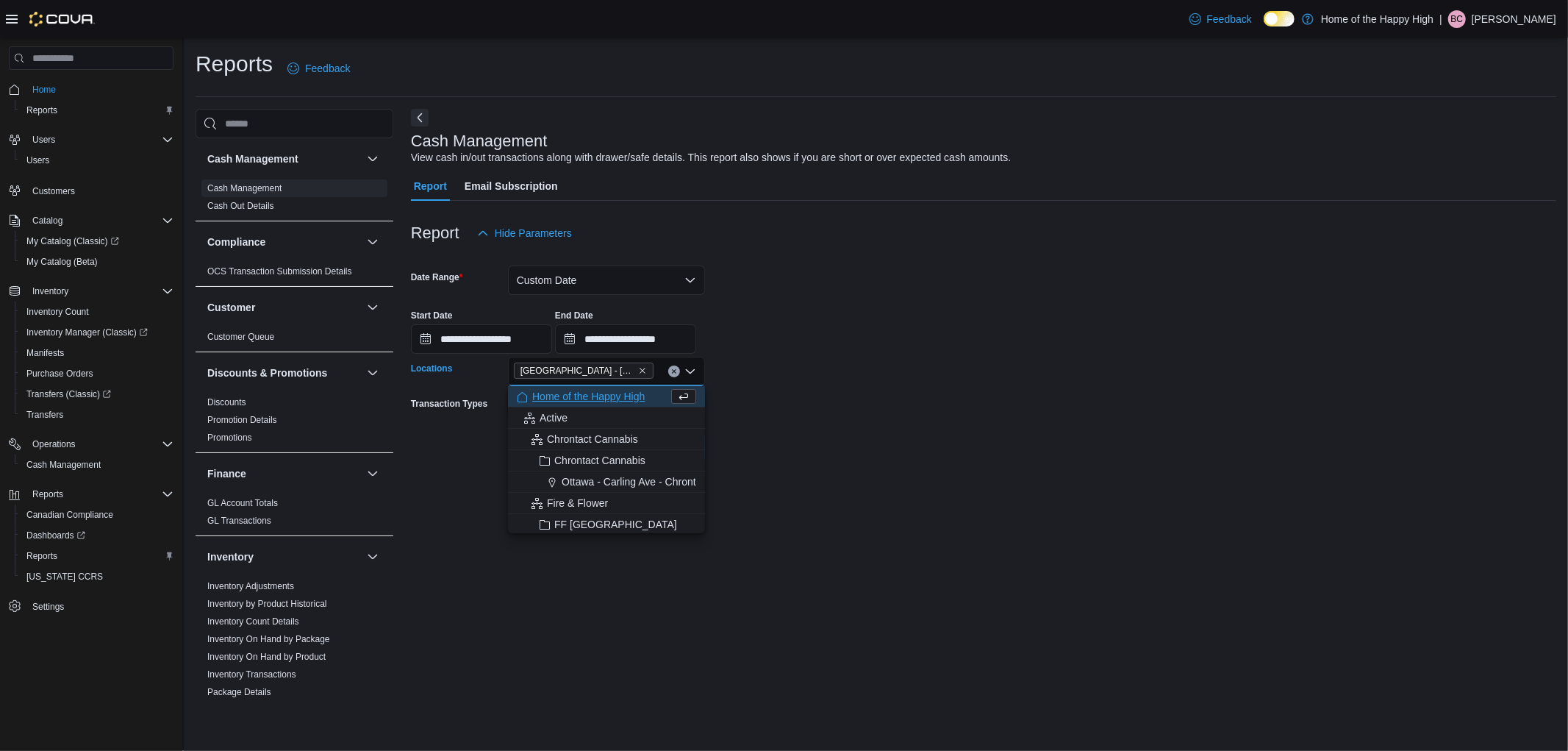
click at [883, 439] on form "**********" at bounding box center [984, 356] width 1146 height 215
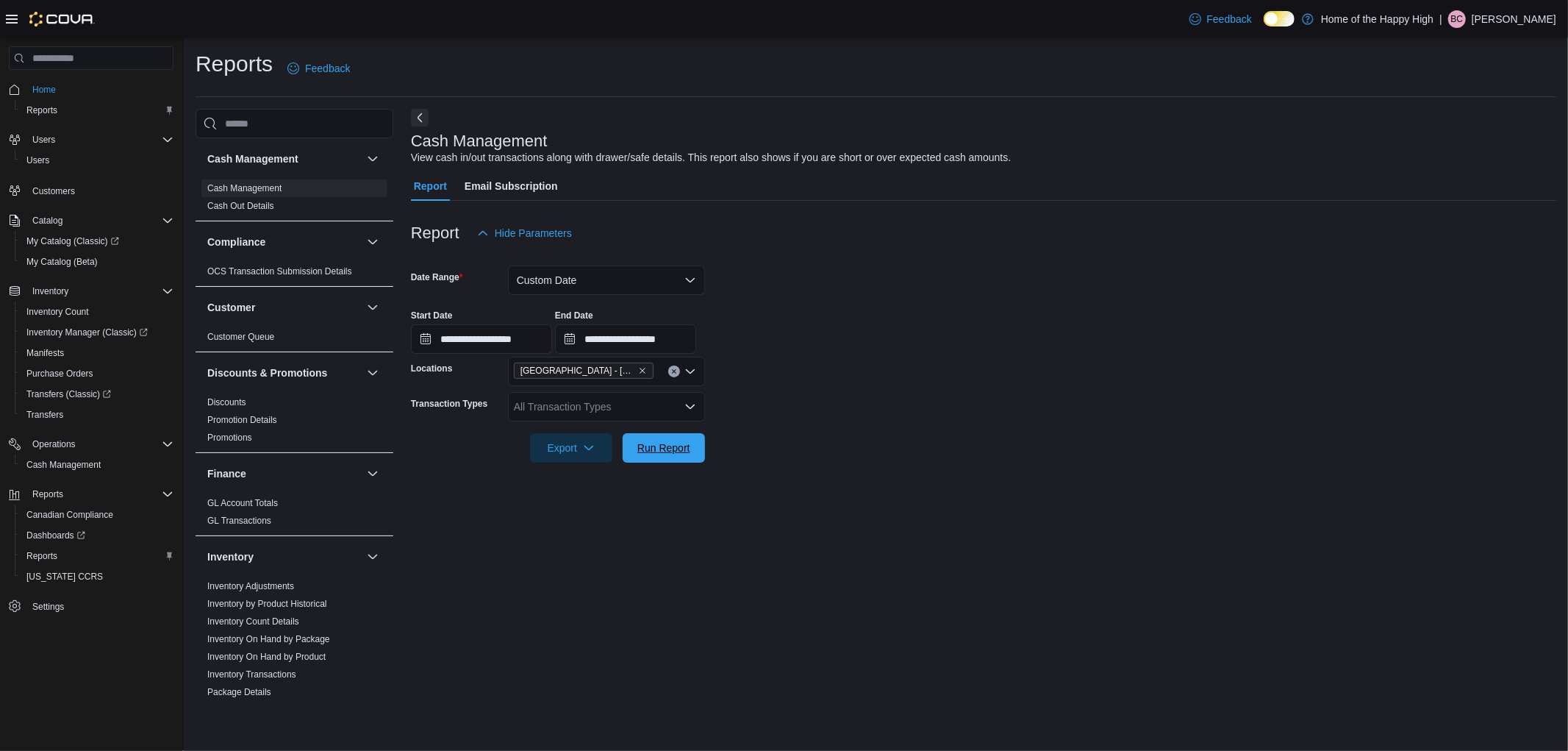
drag, startPoint x: 654, startPoint y: 451, endPoint x: 1133, endPoint y: 274, distance: 510.7
click at [657, 451] on span "Run Report" at bounding box center [663, 447] width 53 height 14
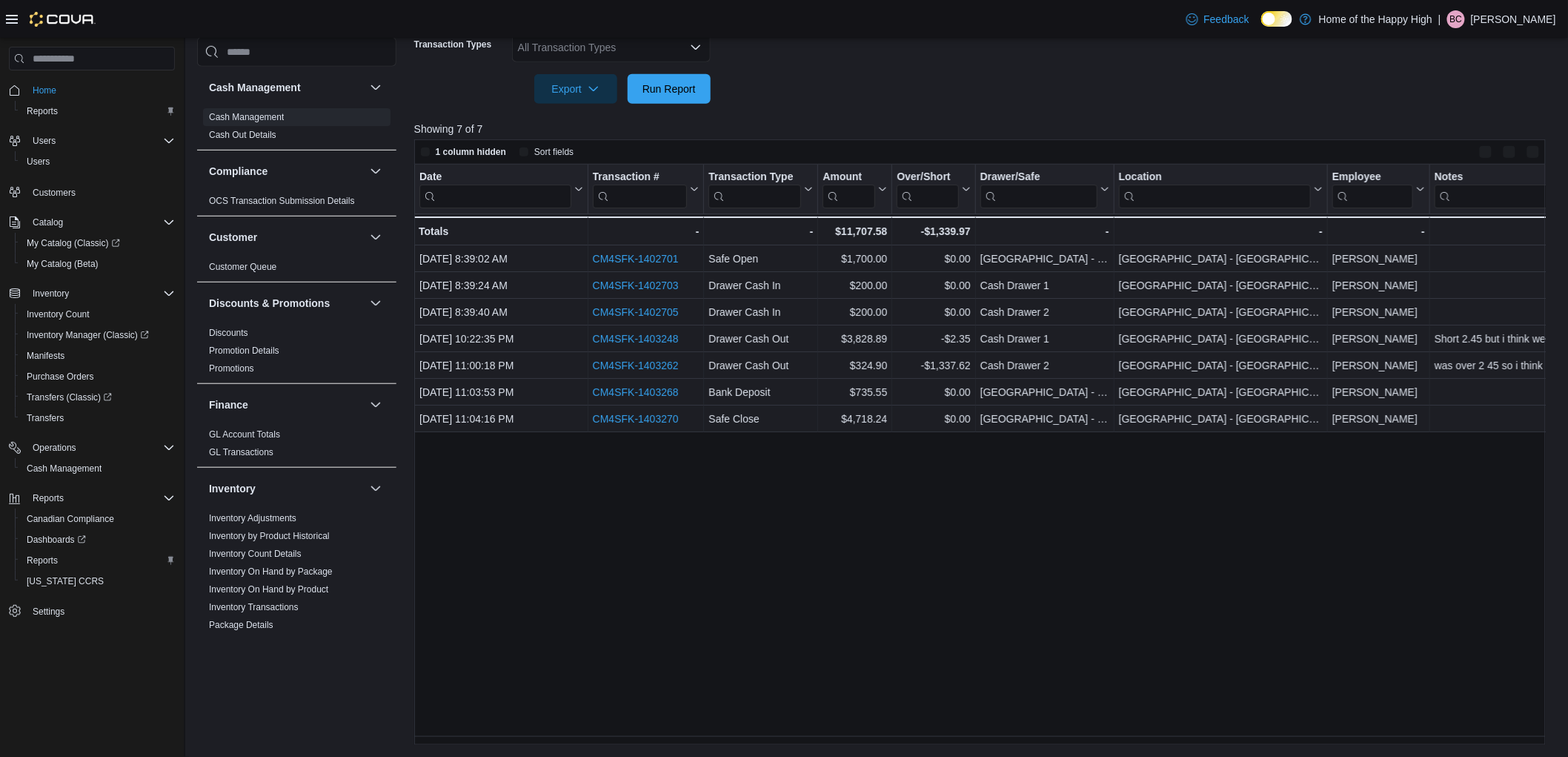
scroll to position [362, 0]
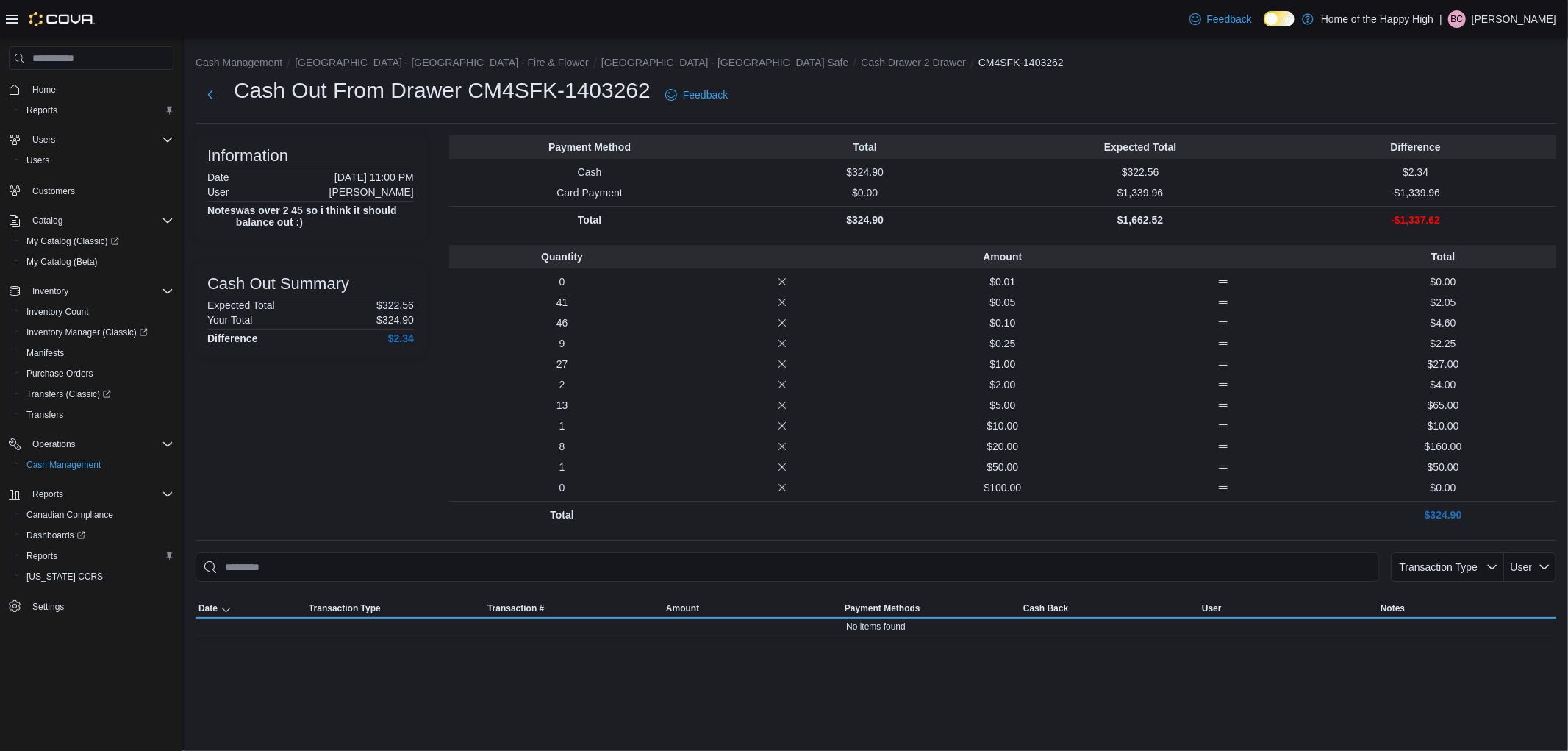
click at [884, 196] on p "$0.00" at bounding box center [865, 192] width 270 height 14
click at [813, 199] on p "$0.00" at bounding box center [865, 192] width 270 height 14
click at [841, 190] on p "$0.00" at bounding box center [865, 192] width 270 height 14
click at [888, 188] on p "$0.00" at bounding box center [865, 192] width 270 height 14
drag, startPoint x: 867, startPoint y: 195, endPoint x: 839, endPoint y: 197, distance: 28.1
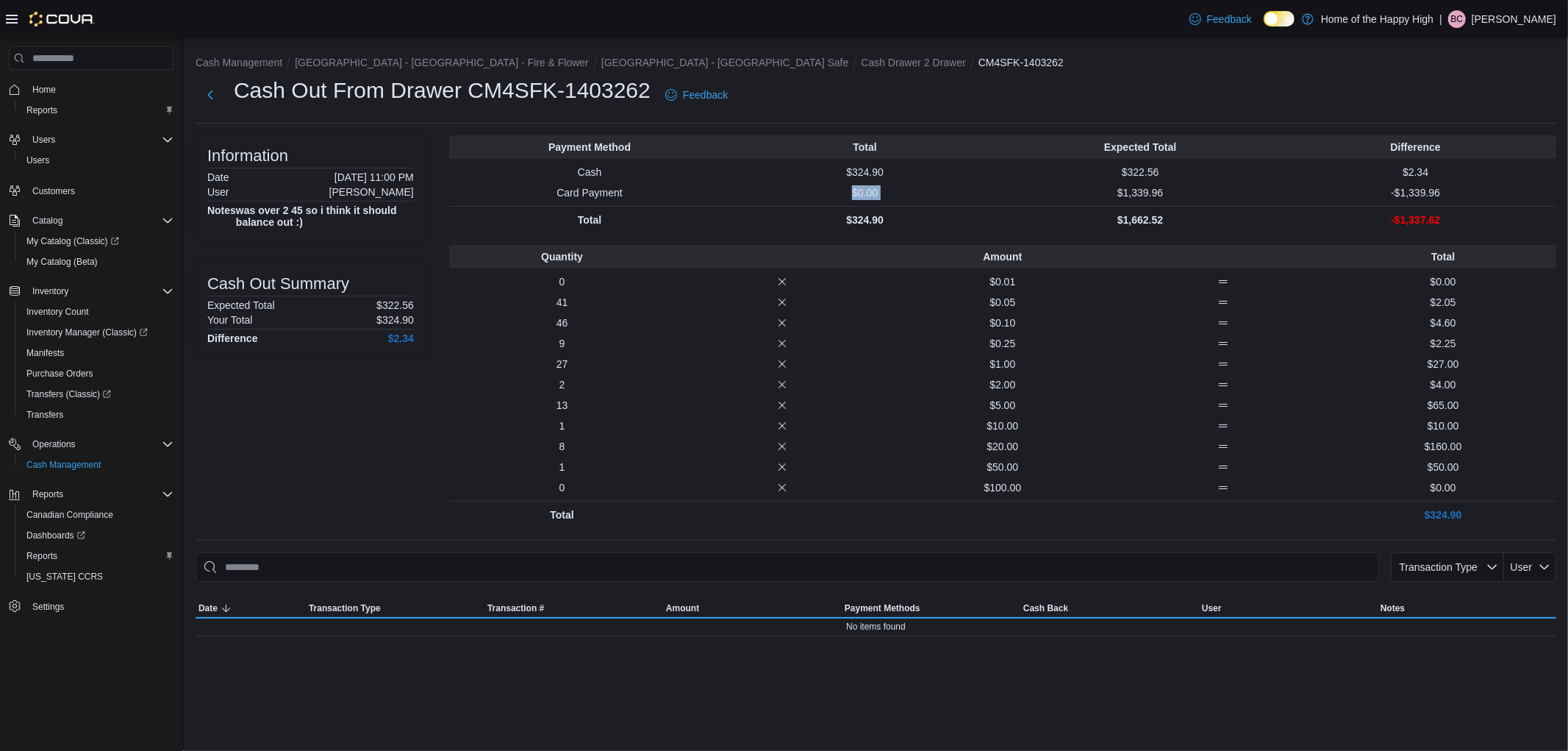
click at [839, 197] on p "$0.00" at bounding box center [865, 192] width 270 height 14
click at [842, 194] on p "$0.00" at bounding box center [865, 192] width 270 height 14
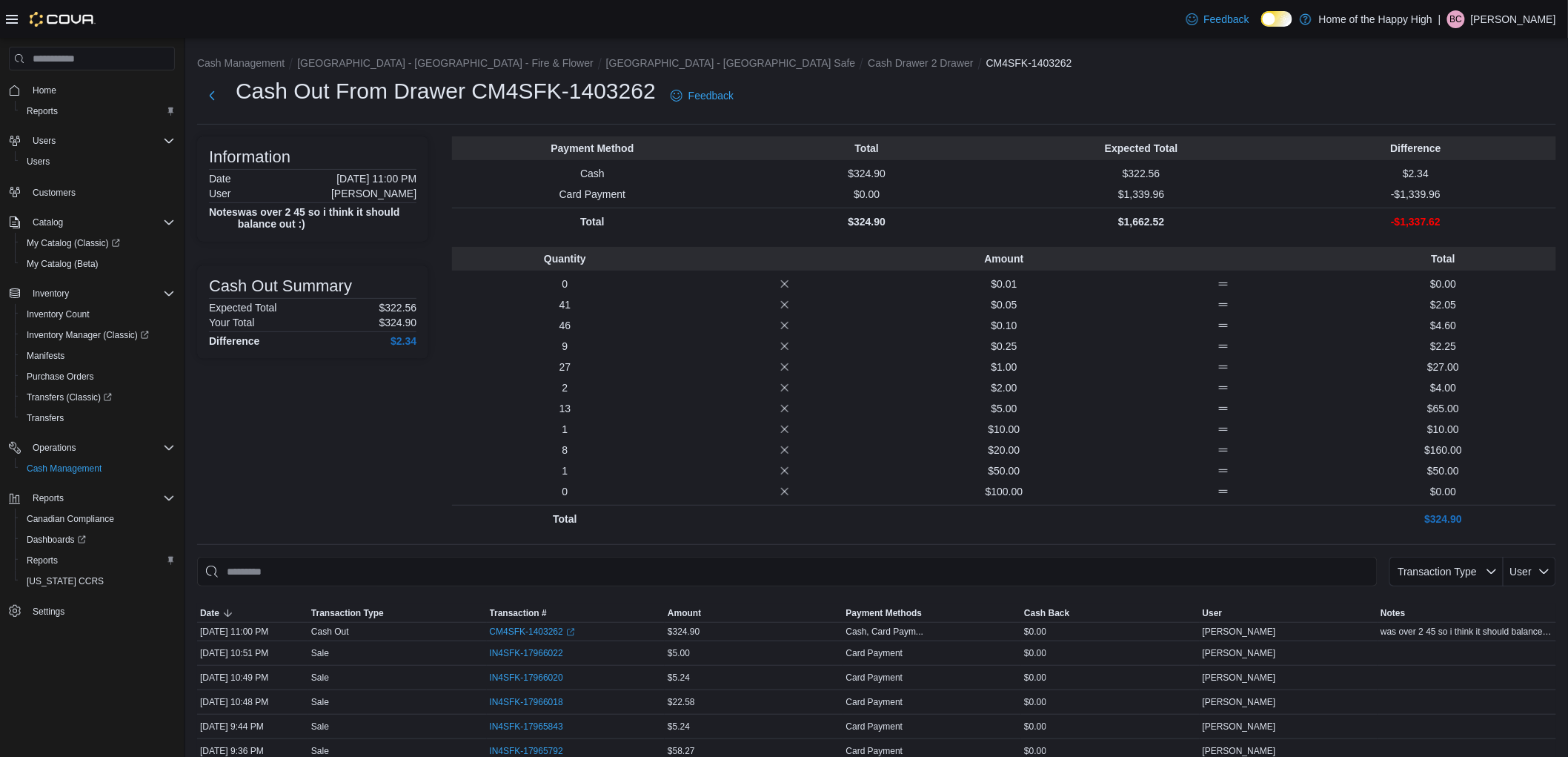
click at [923, 350] on p "$0.25" at bounding box center [1004, 346] width 213 height 15
drag, startPoint x: 1389, startPoint y: 189, endPoint x: 1507, endPoint y: 199, distance: 118.4
click at [1507, 199] on p "-$1,339.96" at bounding box center [1416, 194] width 268 height 15
click at [1501, 198] on p "-$1,339.96" at bounding box center [1416, 194] width 268 height 15
click at [1466, 202] on div "Payment Method Total Expected Total Difference Cash $324.90 $322.56 $2.34 Card …" at bounding box center [1004, 186] width 1104 height 99
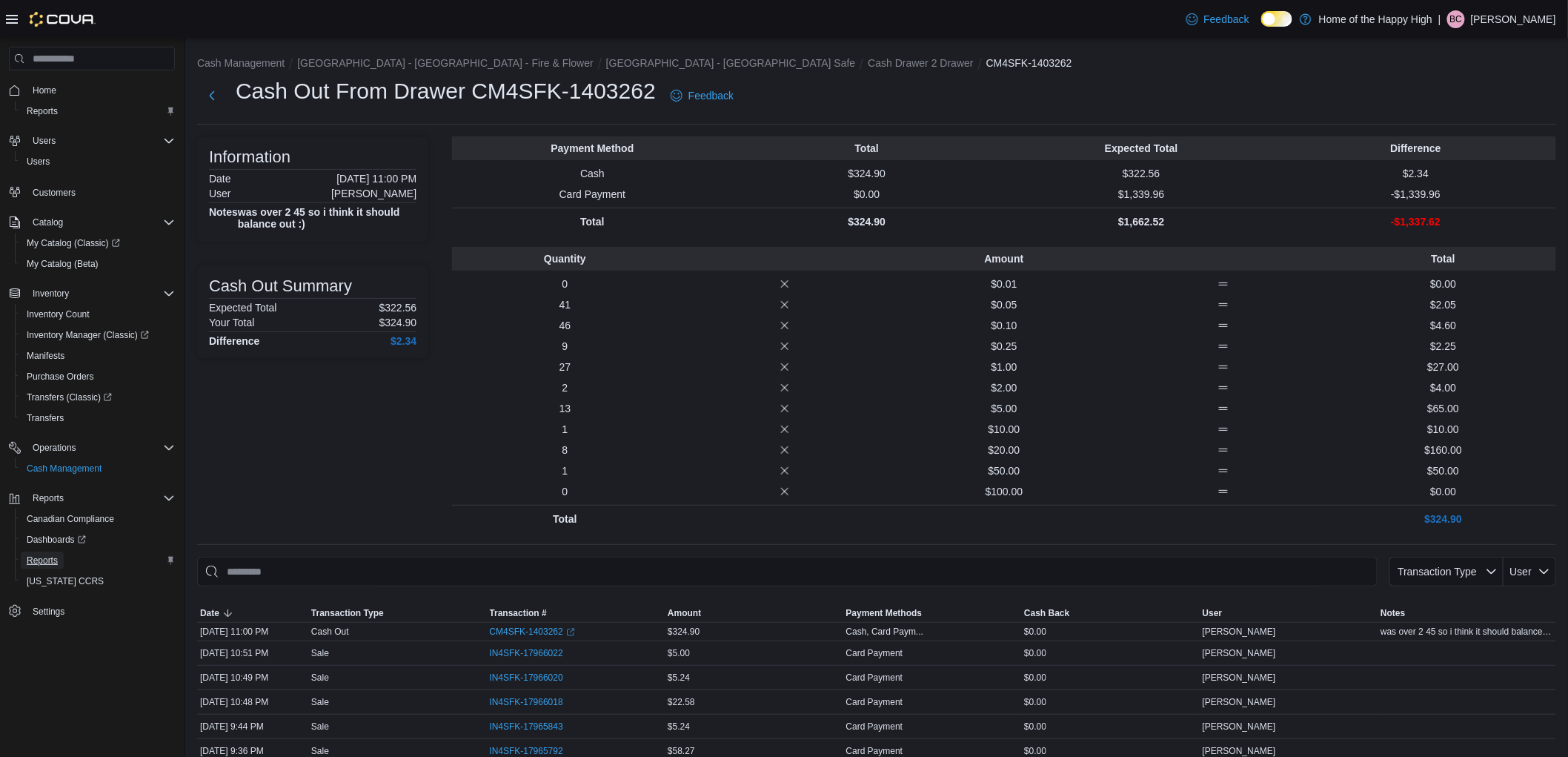
click at [47, 551] on span "Reports" at bounding box center [42, 560] width 31 height 18
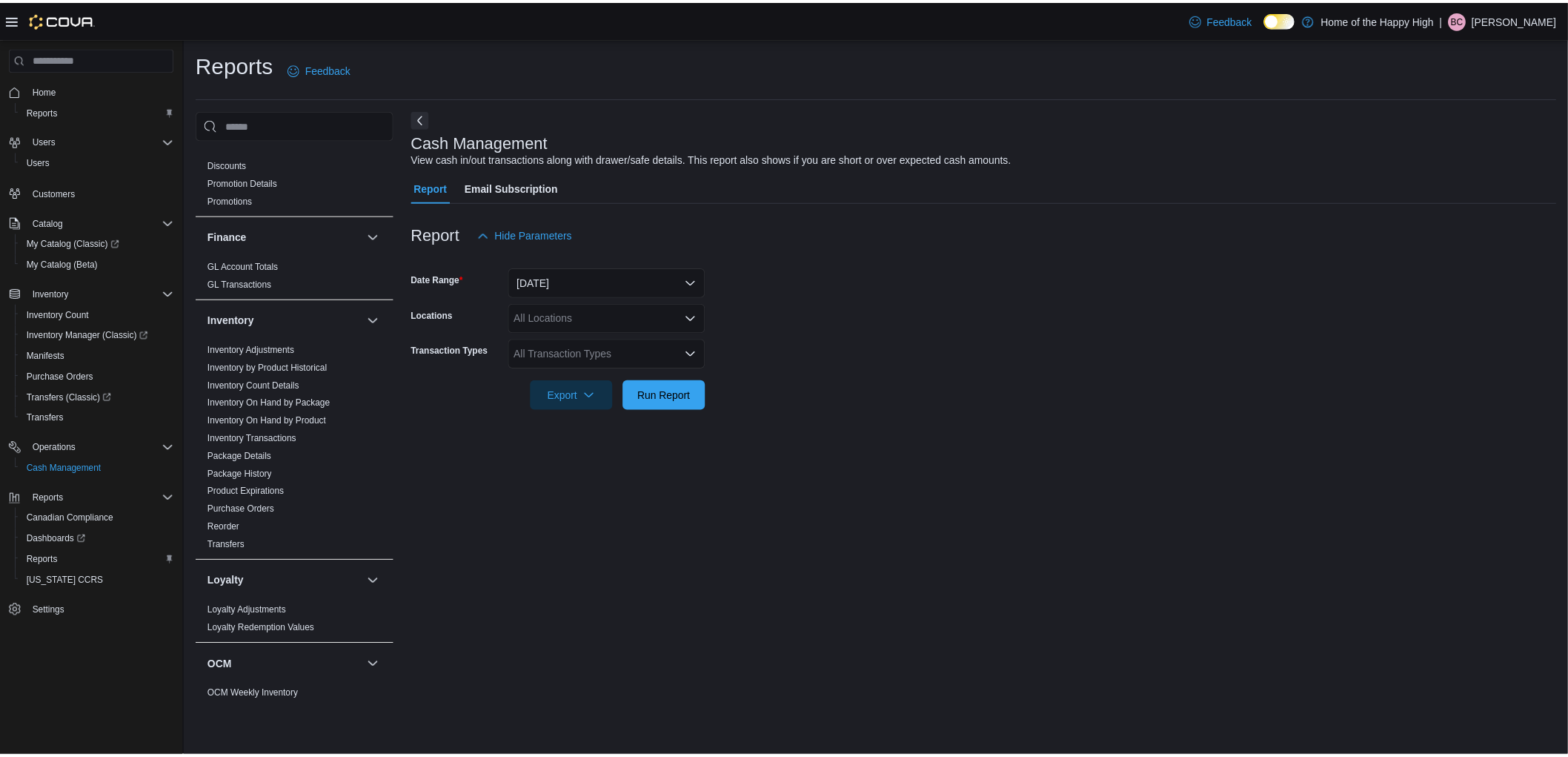
scroll to position [247, 0]
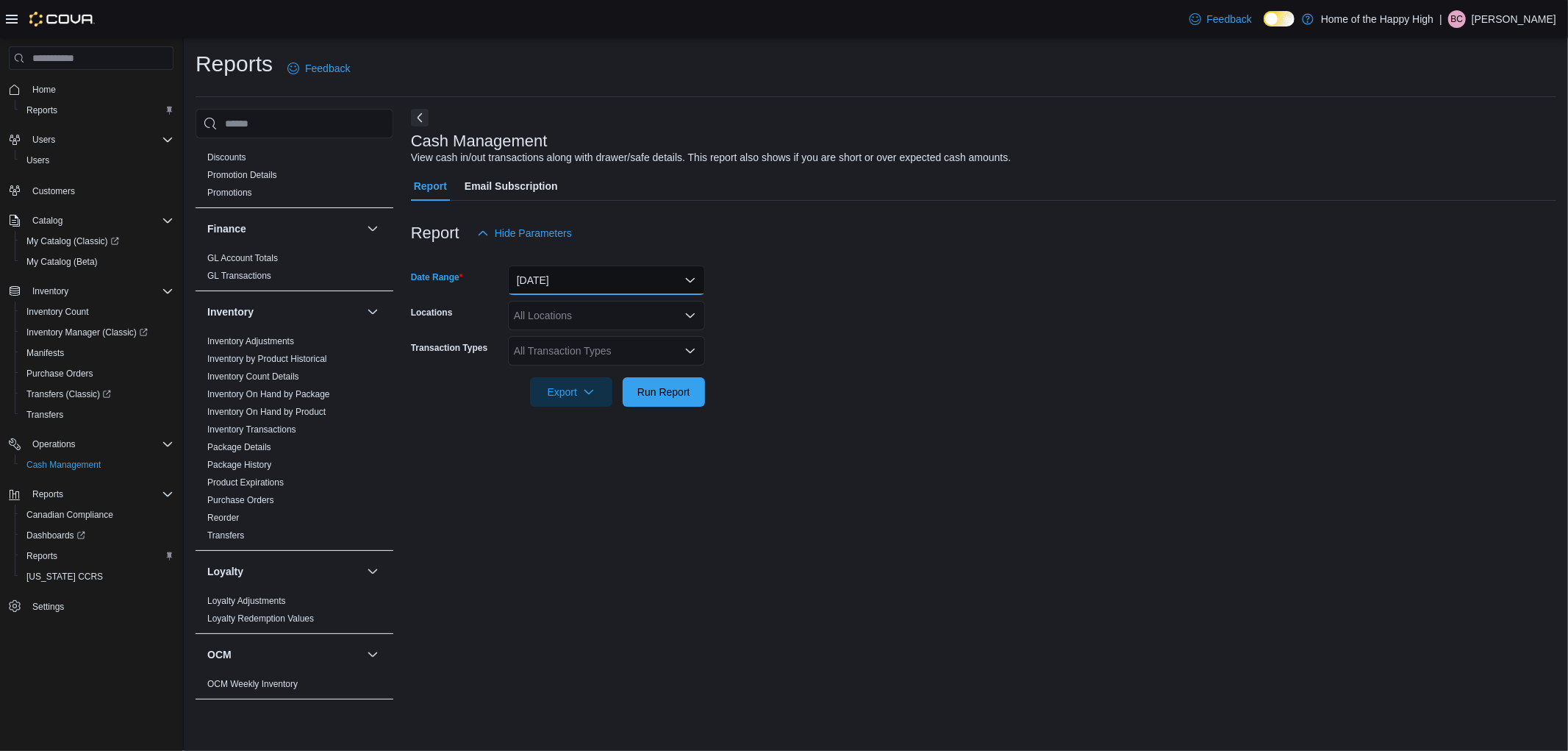
click at [547, 290] on button "Today" at bounding box center [606, 280] width 197 height 30
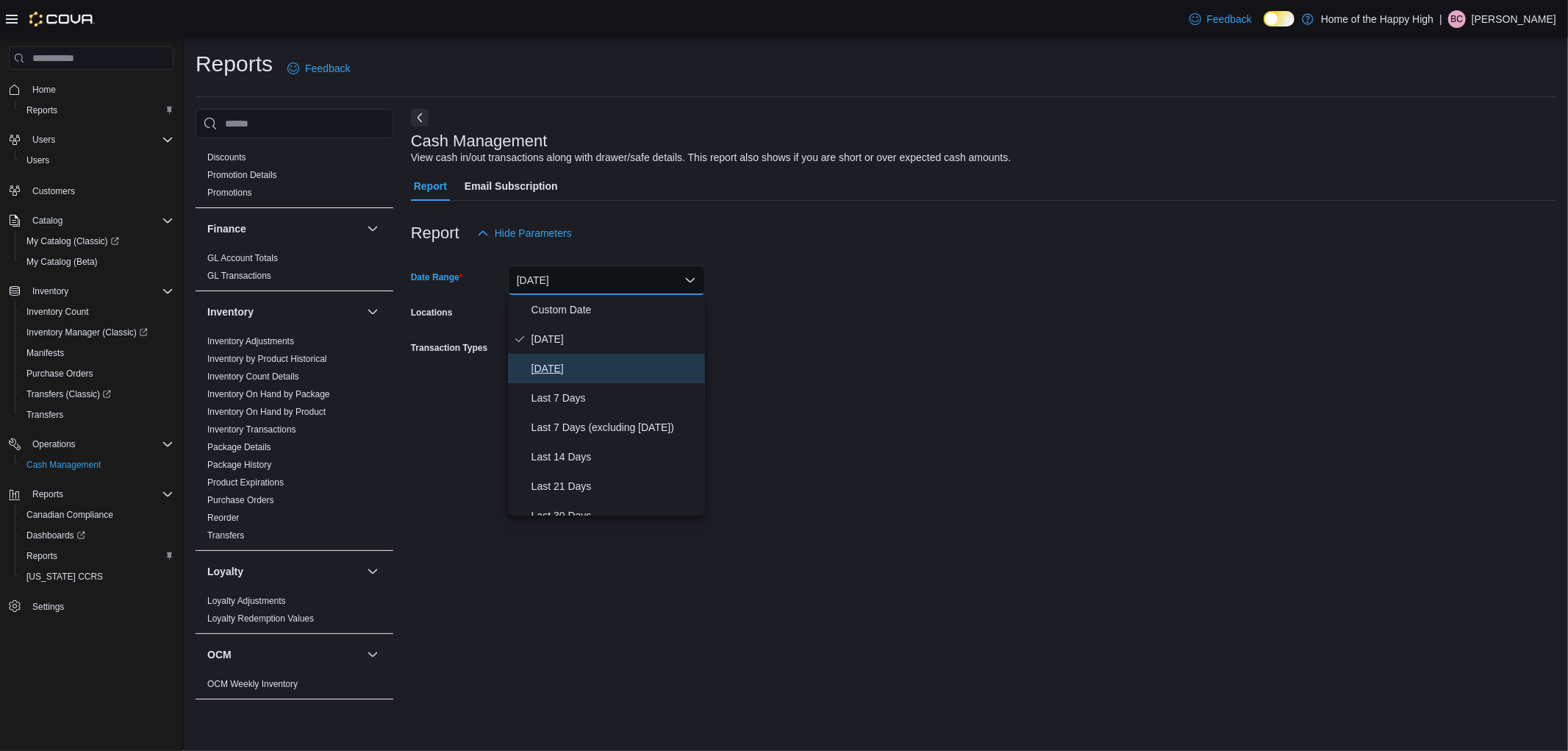
click at [541, 360] on span "Yesterday" at bounding box center [615, 368] width 168 height 18
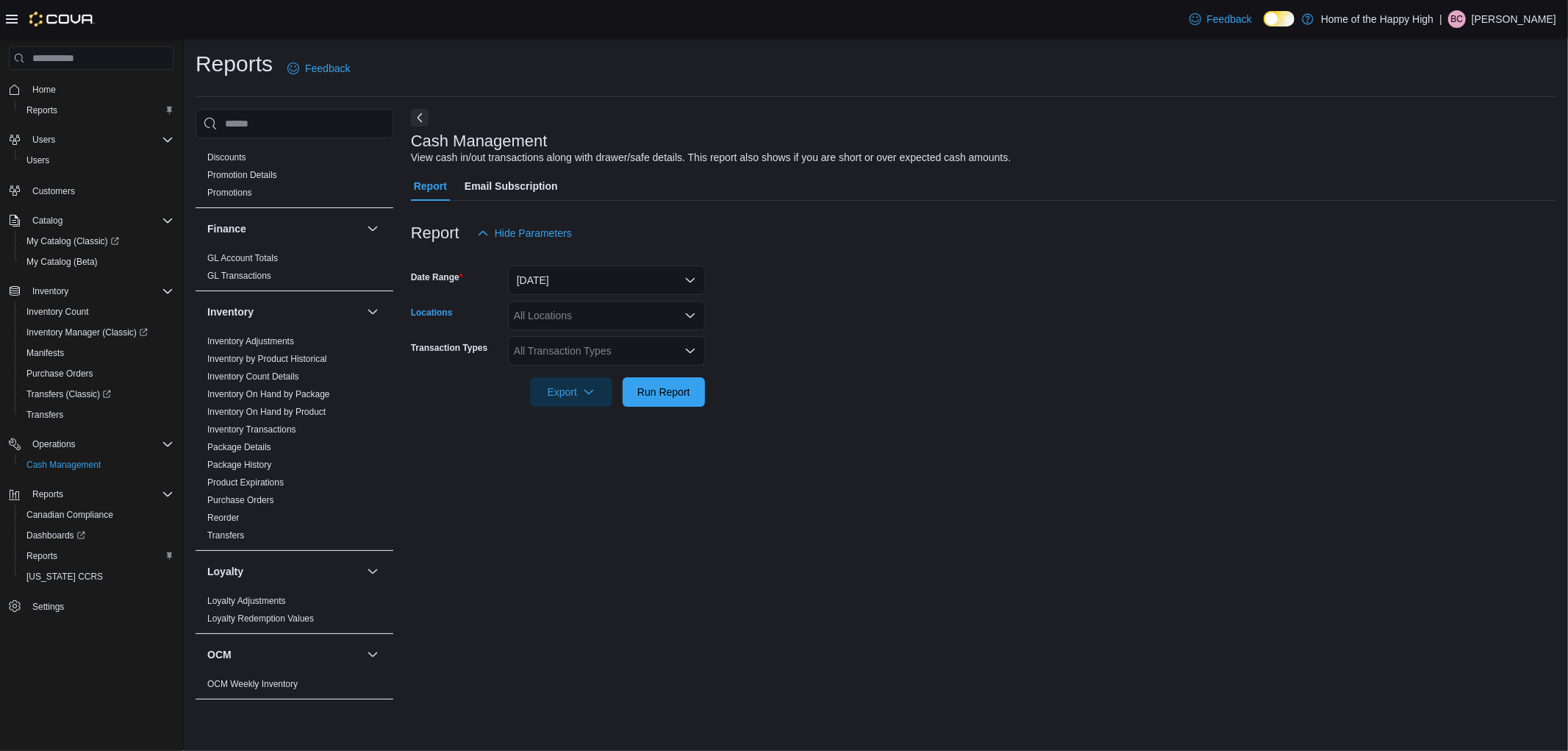
click at [546, 315] on div "All Locations" at bounding box center [606, 315] width 197 height 30
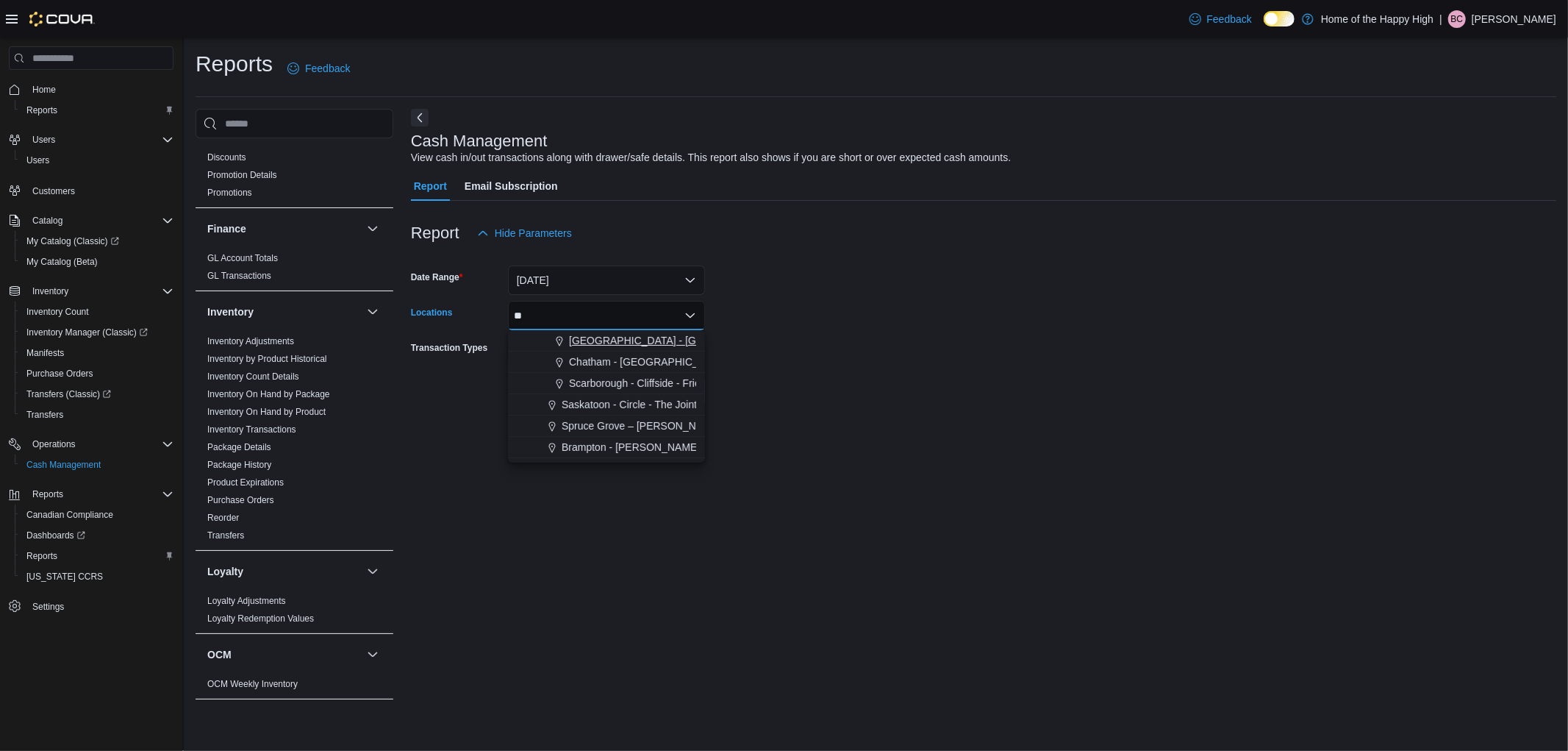
type input "**"
drag, startPoint x: 603, startPoint y: 339, endPoint x: 733, endPoint y: 361, distance: 131.8
click at [604, 339] on span "Edmonton - Clareview - Fire & Flower" at bounding box center [716, 340] width 294 height 14
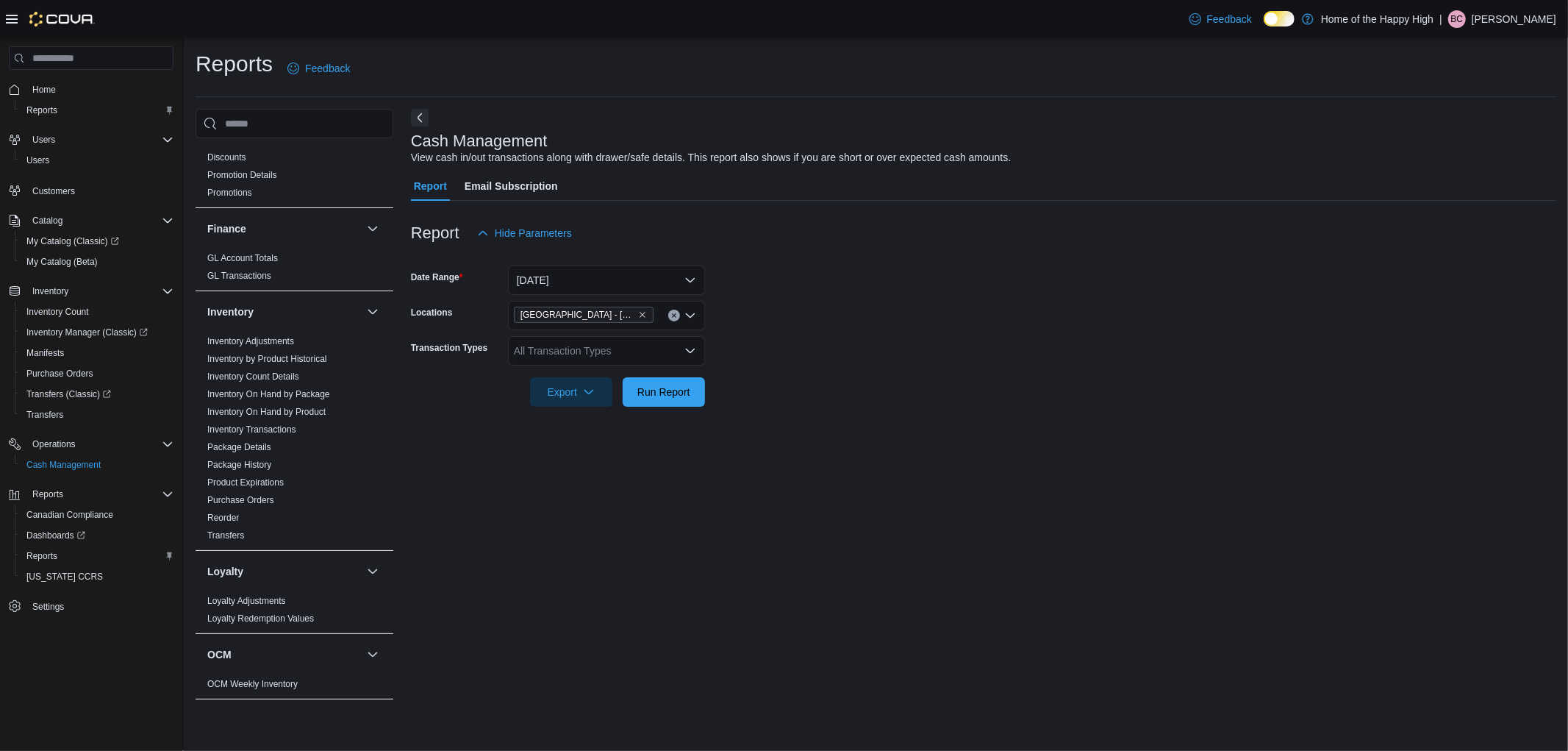
drag, startPoint x: 924, startPoint y: 356, endPoint x: 870, endPoint y: 362, distance: 54.3
click at [870, 362] on form "Date Range Yesterday Locations Edmonton - Clareview - Fire & Flower Transaction…" at bounding box center [984, 328] width 1146 height 159
click at [685, 390] on span "Run Report" at bounding box center [663, 390] width 53 height 14
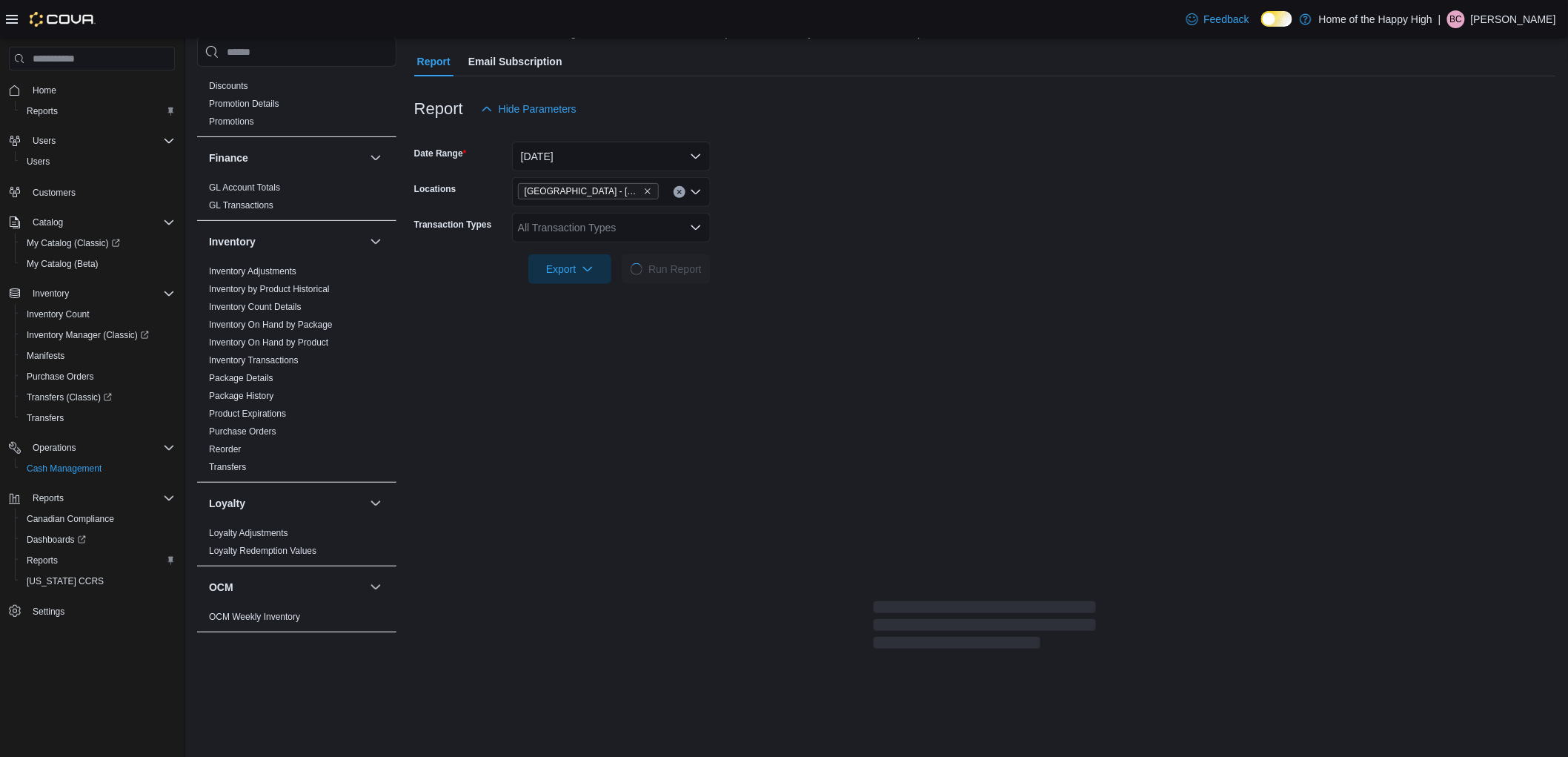
scroll to position [165, 0]
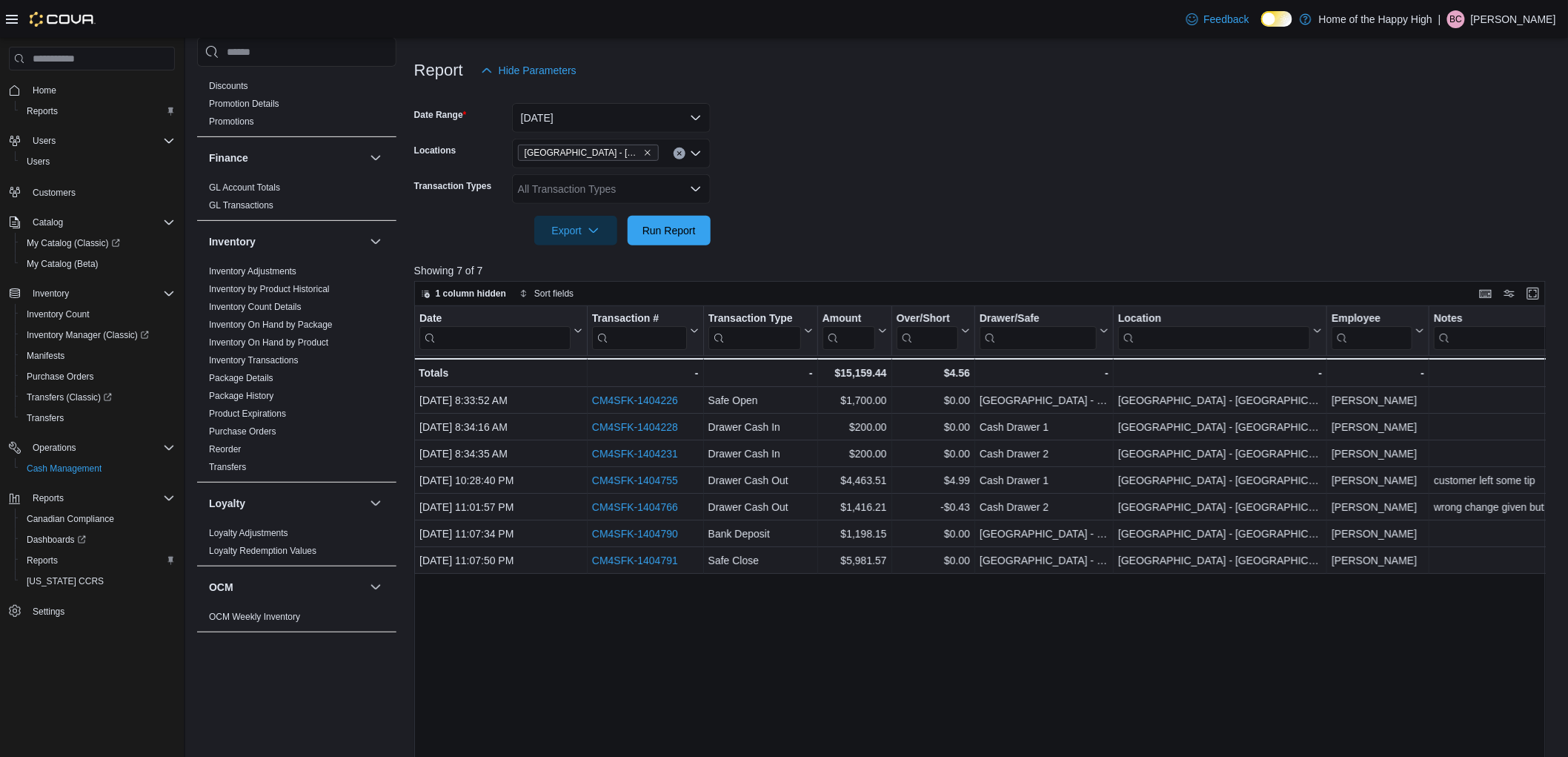
click at [1268, 596] on div "Date Click to view column header actions Transaction # Click to view column hea…" at bounding box center [986, 597] width 1143 height 580
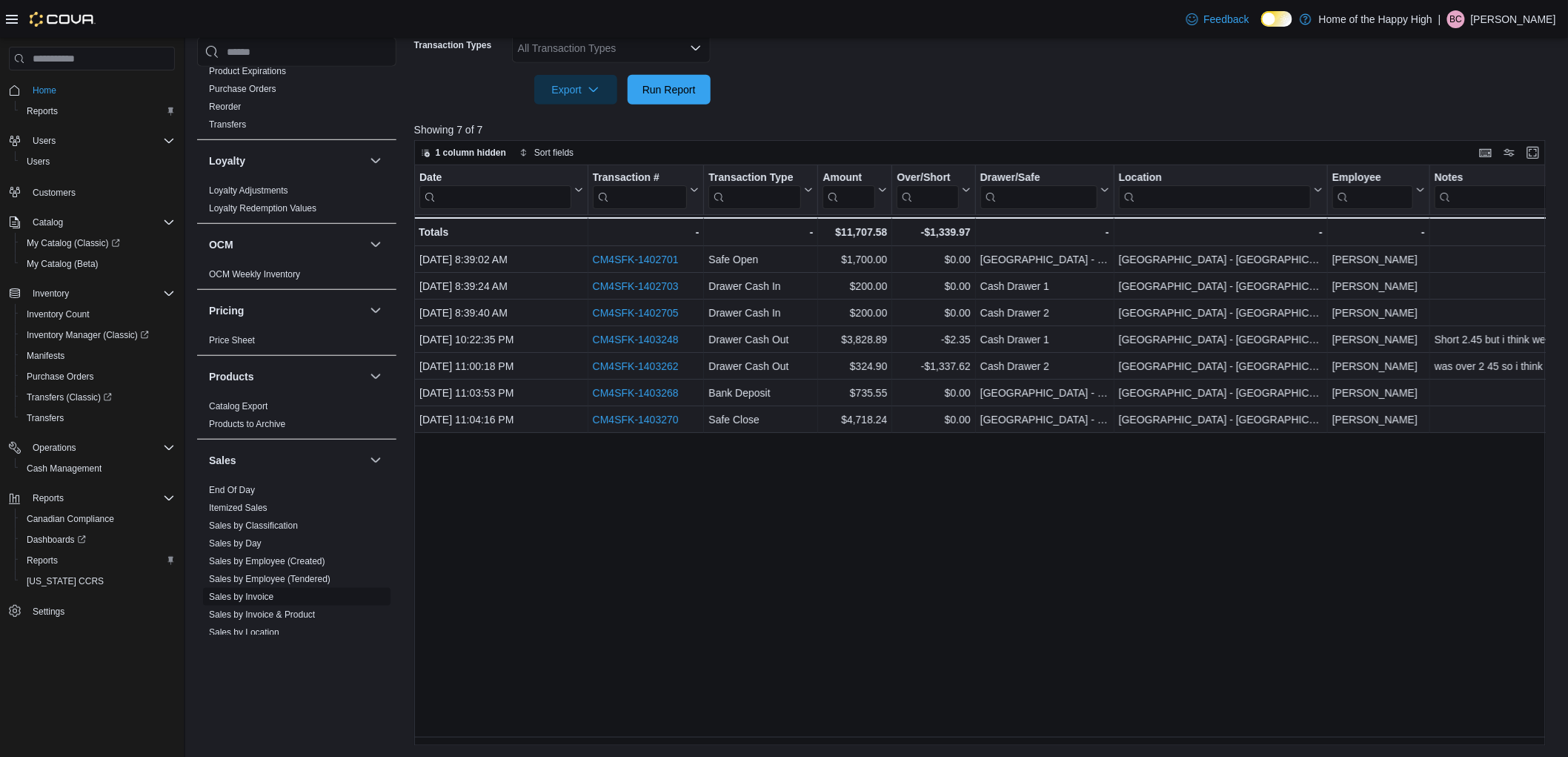
scroll to position [658, 0]
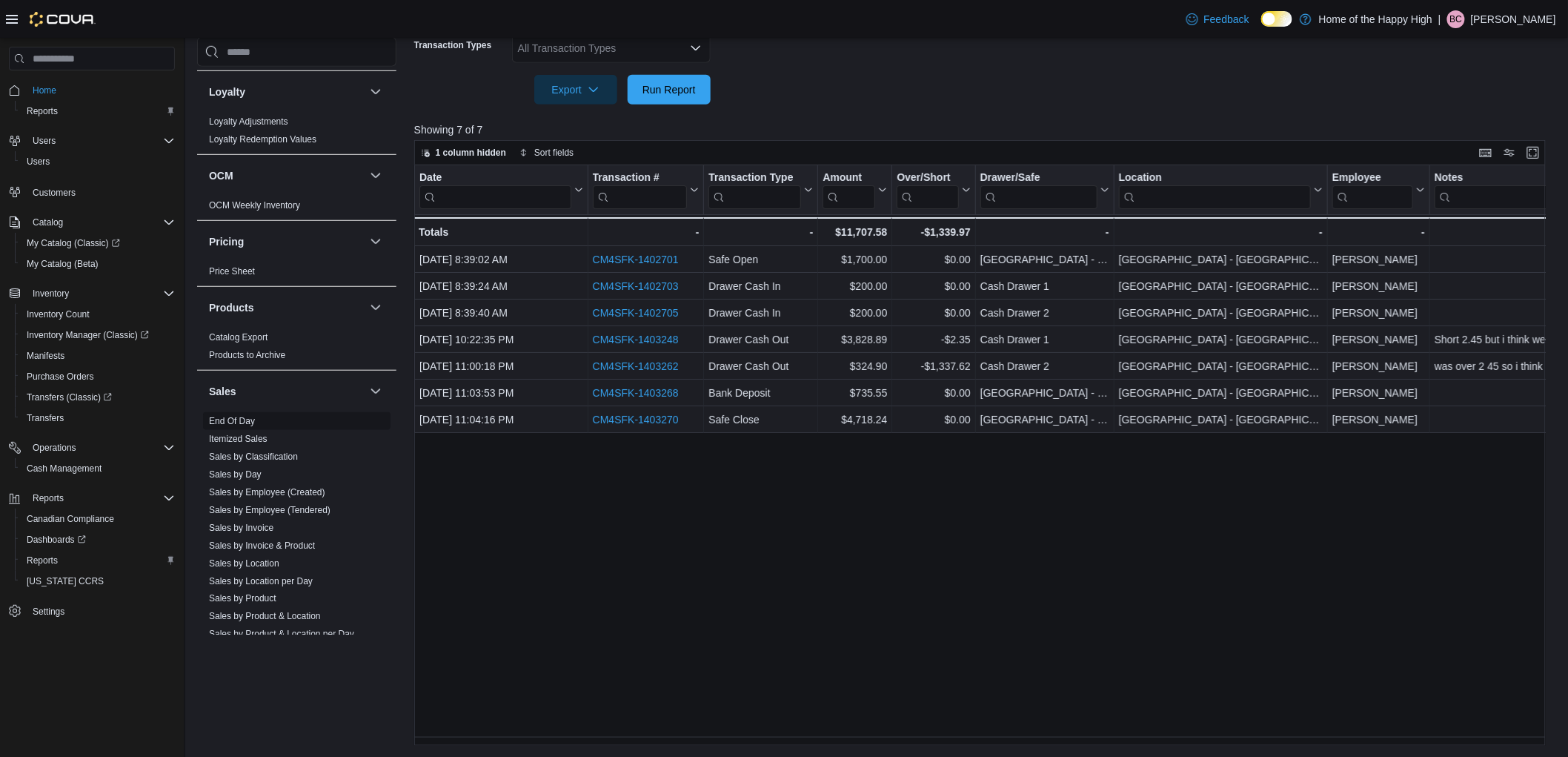
click at [221, 423] on link "End Of Day" at bounding box center [232, 421] width 46 height 10
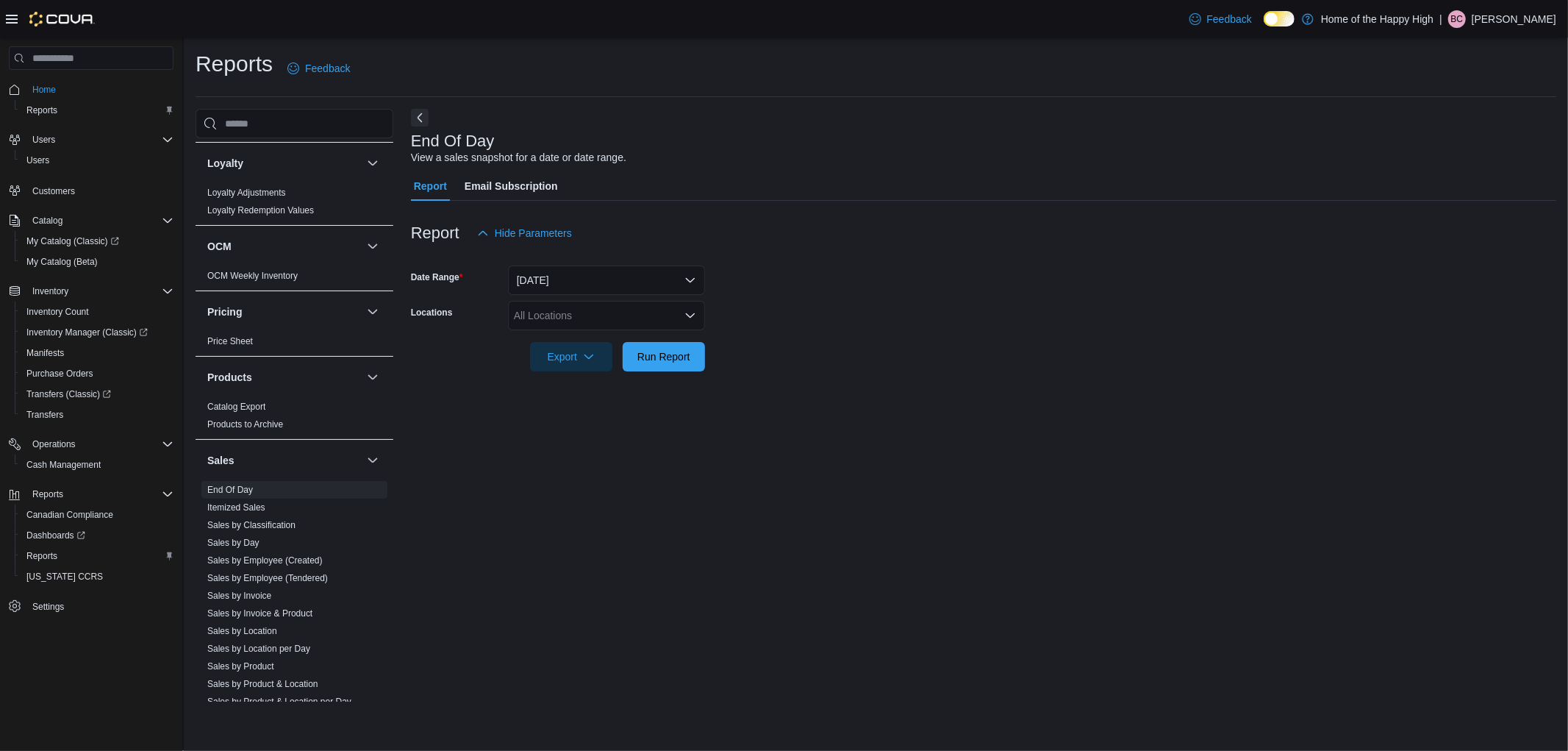
click at [641, 314] on div "All Locations" at bounding box center [606, 315] width 197 height 30
type input "*****"
click at [637, 339] on span "Edmonton - Clareview - Fire & Flower" at bounding box center [716, 340] width 294 height 14
drag, startPoint x: 817, startPoint y: 339, endPoint x: 759, endPoint y: 343, distance: 58.1
click at [798, 340] on div at bounding box center [984, 336] width 1146 height 12
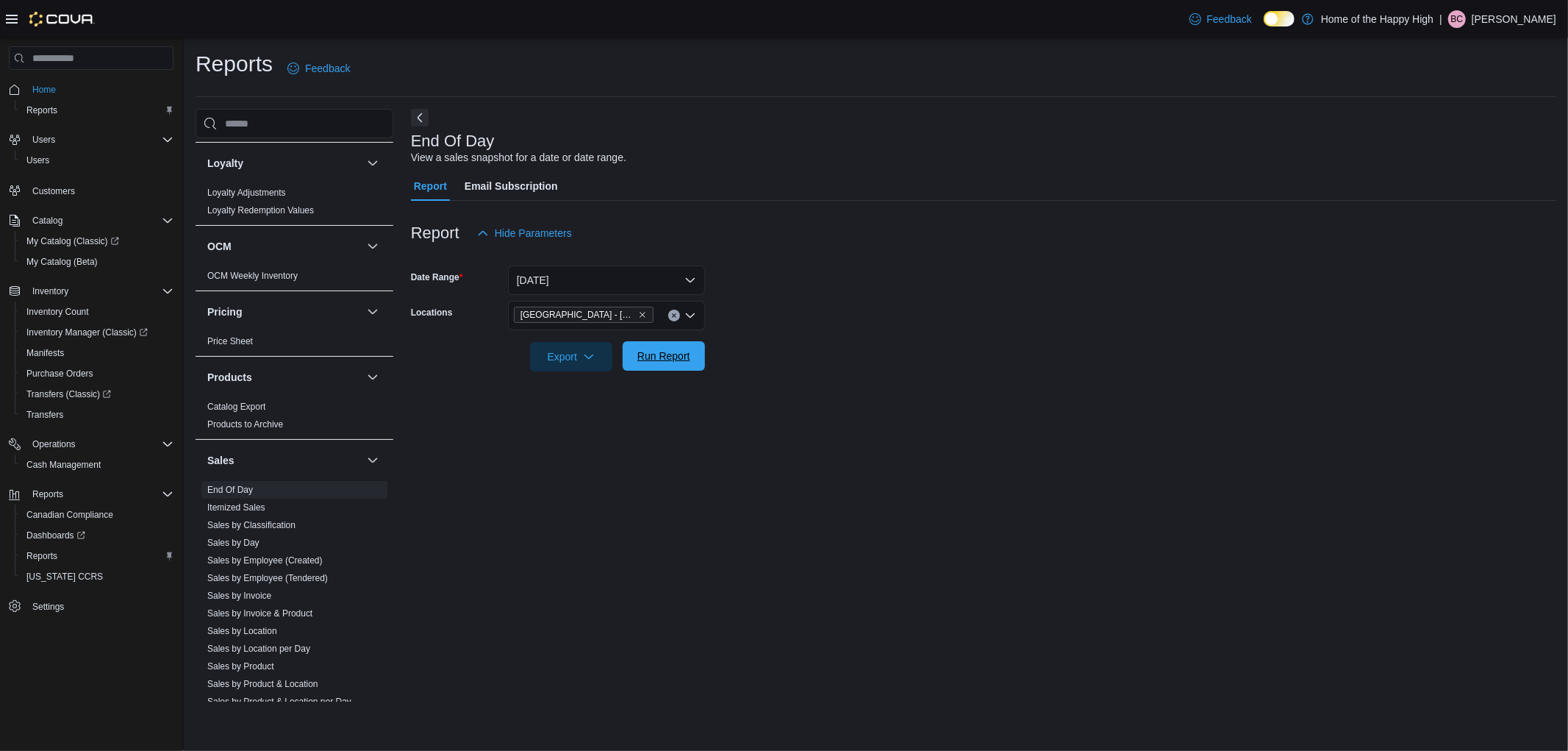
click at [663, 355] on span "Run Report" at bounding box center [663, 356] width 53 height 14
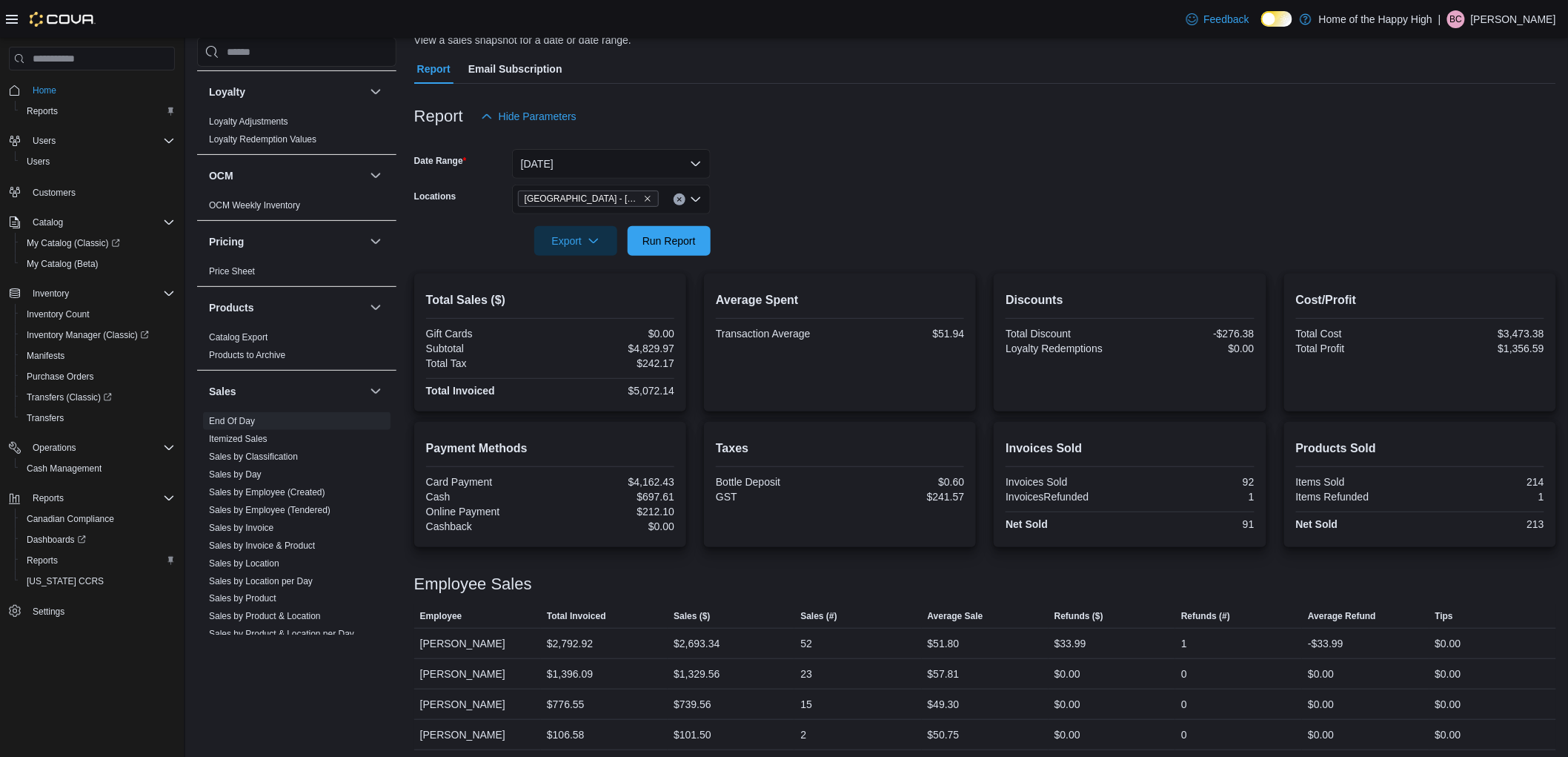
scroll to position [123, 0]
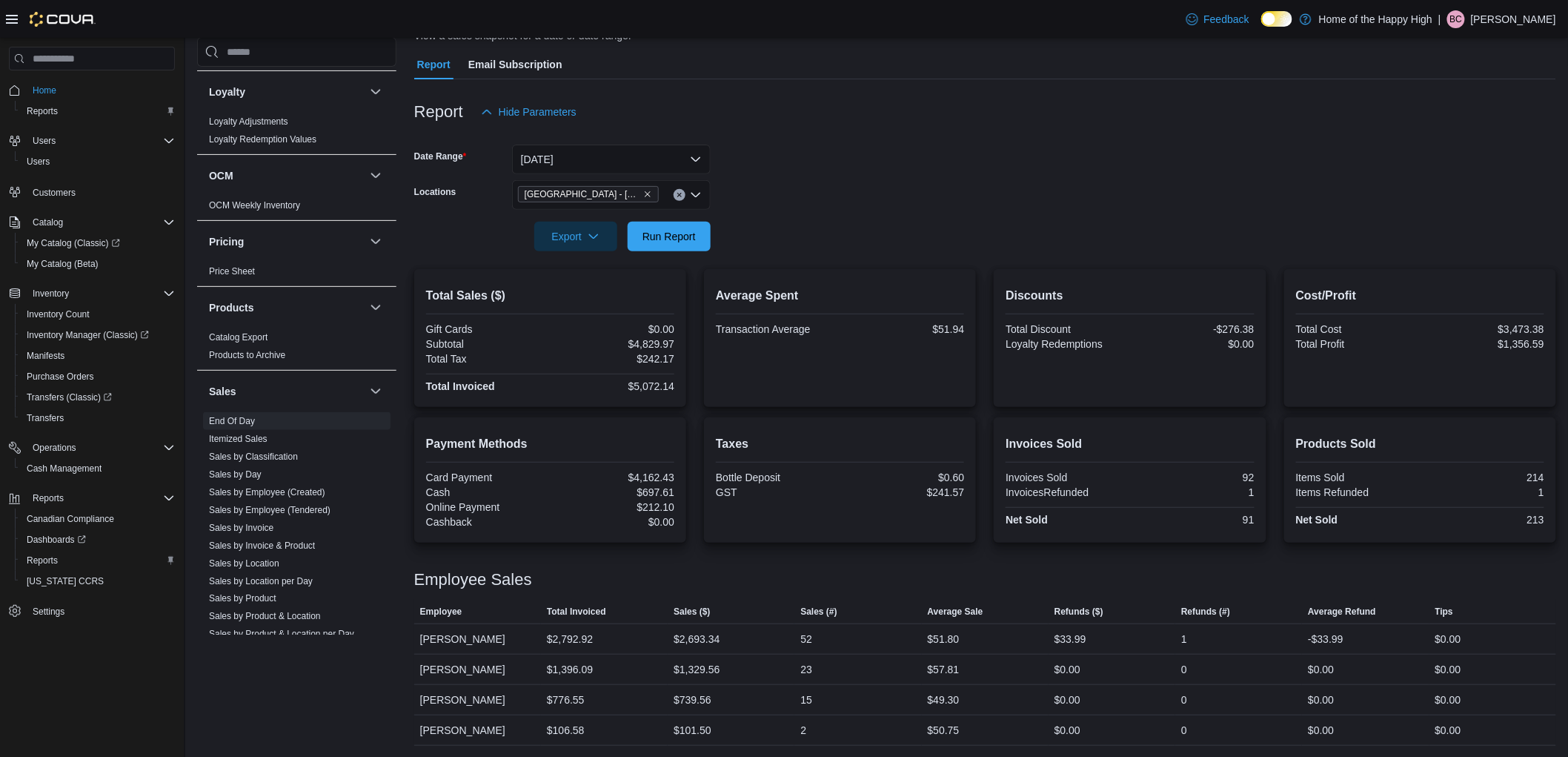
click at [1466, 19] on div "BC" at bounding box center [1456, 19] width 18 height 18
click at [1475, 143] on span "Sign Out" at bounding box center [1461, 147] width 40 height 15
